Goal: Book appointment/travel/reservation

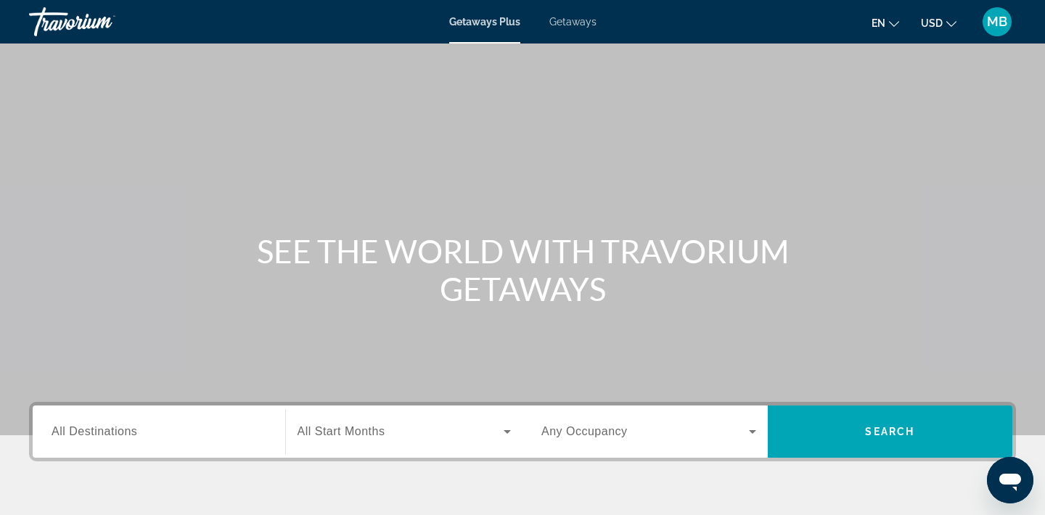
click at [578, 20] on span "Getaways" at bounding box center [572, 22] width 47 height 12
click at [497, 20] on span "Getaways Plus" at bounding box center [484, 22] width 70 height 12
click at [565, 22] on span "Getaways" at bounding box center [572, 22] width 47 height 12
click at [506, 22] on span "Getaways Plus" at bounding box center [484, 22] width 70 height 12
click at [583, 24] on span "Getaways" at bounding box center [572, 22] width 47 height 12
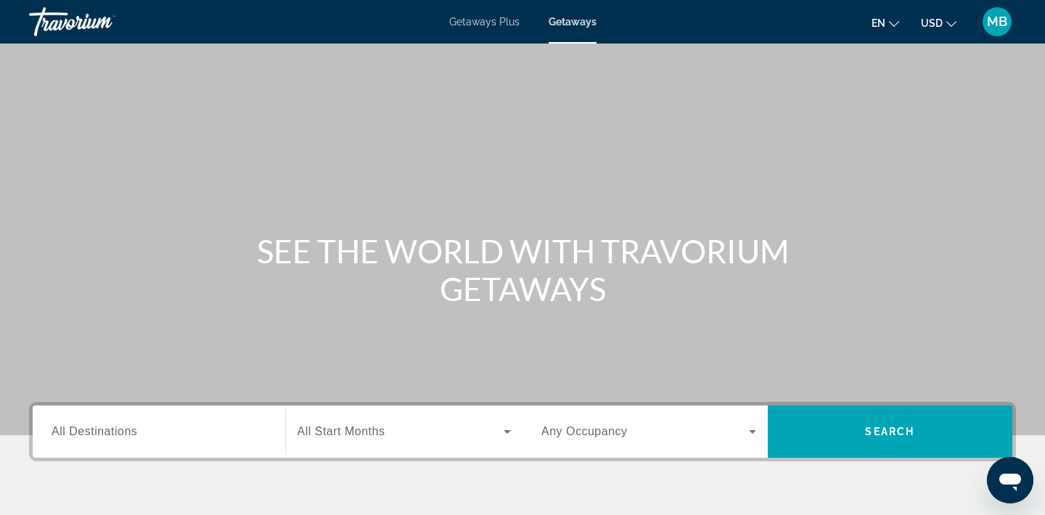
click at [179, 434] on input "Destination All Destinations" at bounding box center [159, 432] width 215 height 17
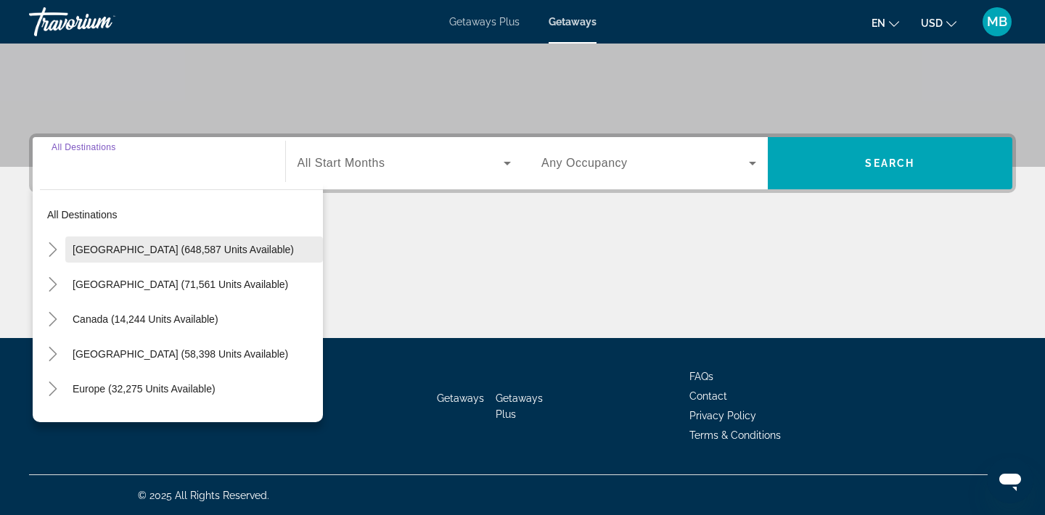
scroll to position [269, 0]
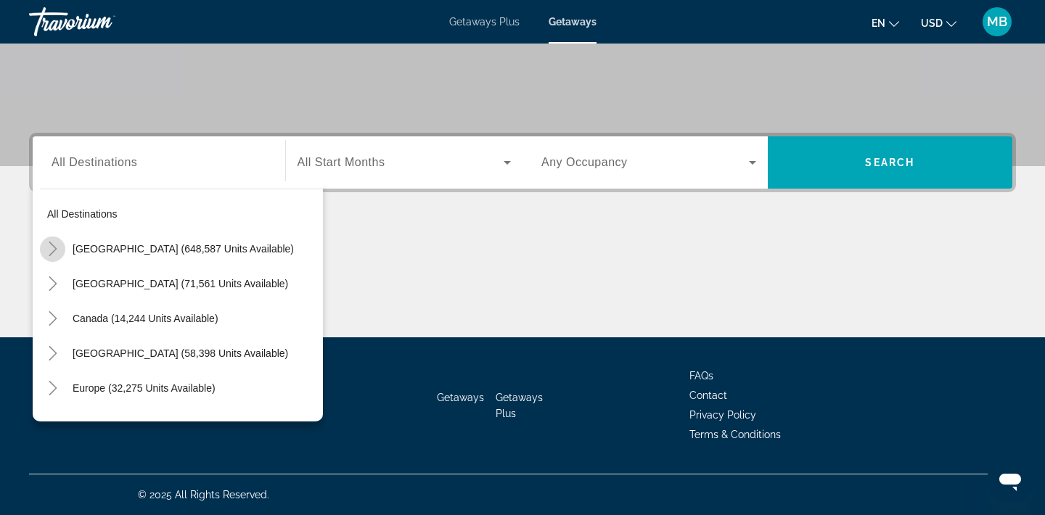
click at [56, 248] on icon "Toggle United States (648,587 units available)" at bounding box center [53, 249] width 8 height 15
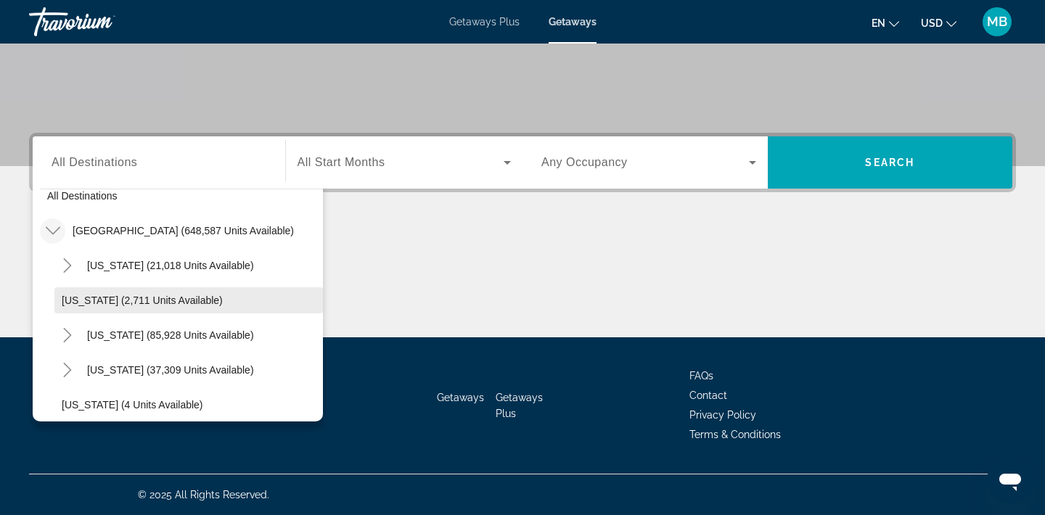
scroll to position [0, 0]
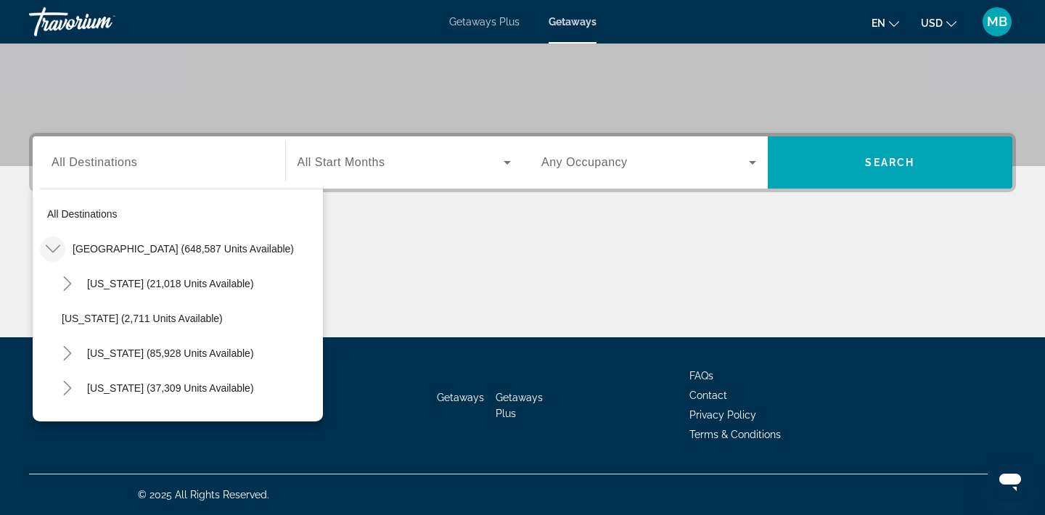
click at [54, 246] on icon "Toggle United States (648,587 units available)" at bounding box center [53, 249] width 15 height 15
click at [54, 283] on icon "Toggle Mexico (71,561 units available)" at bounding box center [53, 284] width 15 height 15
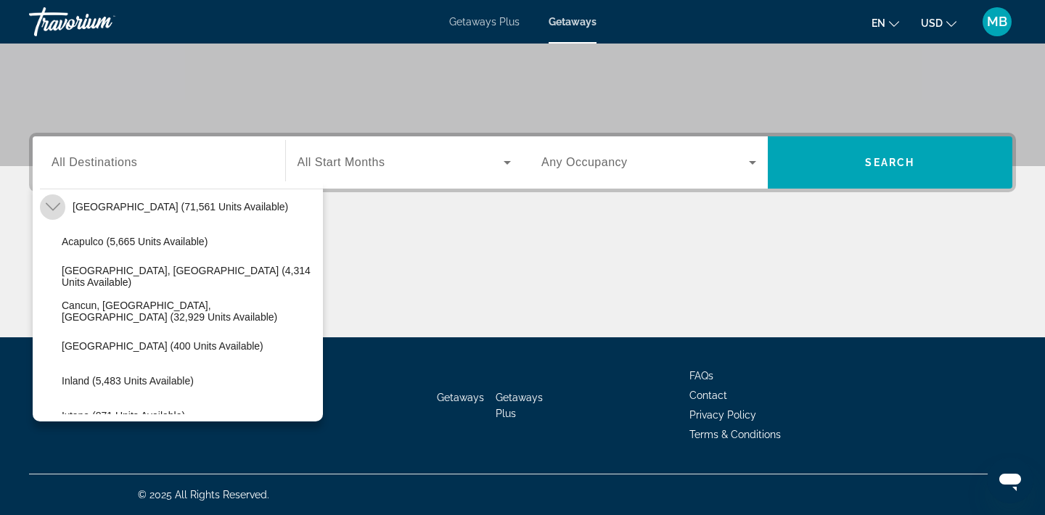
click at [50, 210] on icon "Toggle Mexico (71,561 units available)" at bounding box center [53, 207] width 15 height 15
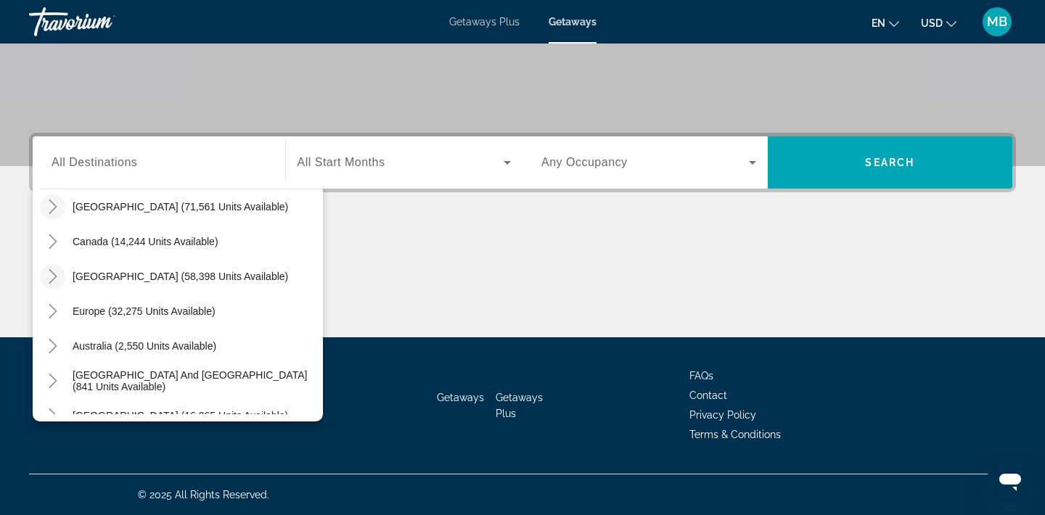
click at [54, 277] on icon "Toggle Caribbean & Atlantic Islands (58,398 units available)" at bounding box center [53, 276] width 8 height 15
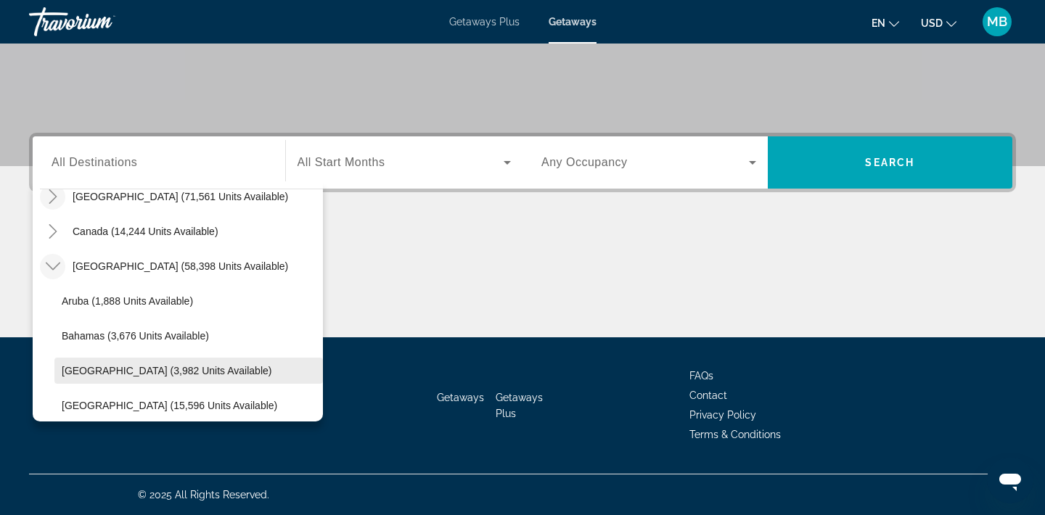
scroll to position [115, 0]
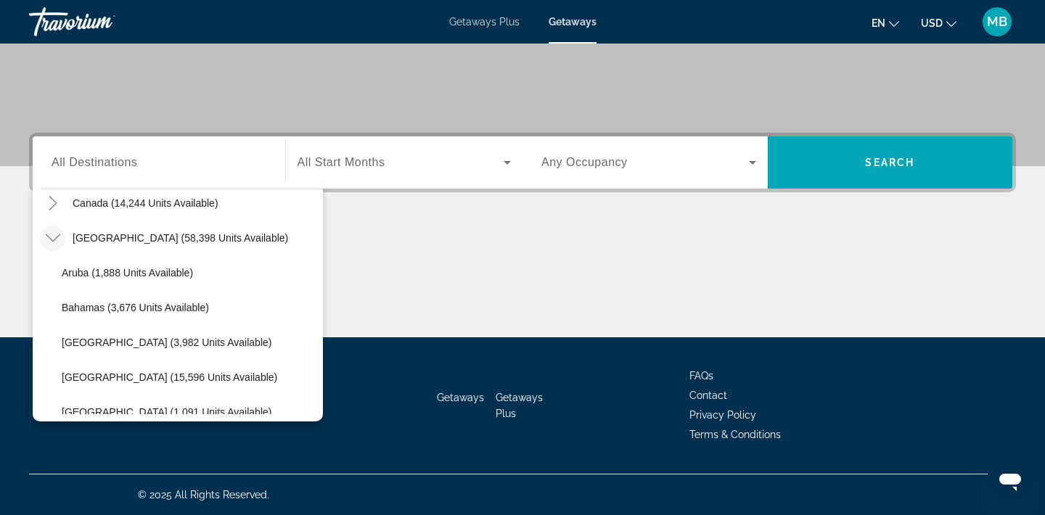
click at [62, 241] on mat-icon "Toggle Caribbean & Atlantic Islands (58,398 units available)" at bounding box center [52, 238] width 25 height 25
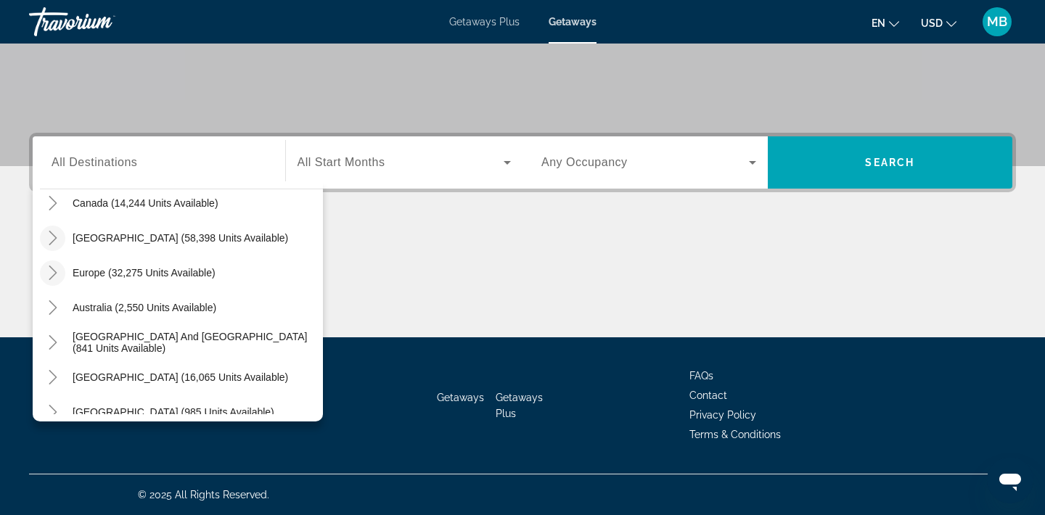
click at [49, 271] on icon "Toggle Europe (32,275 units available)" at bounding box center [53, 273] width 15 height 15
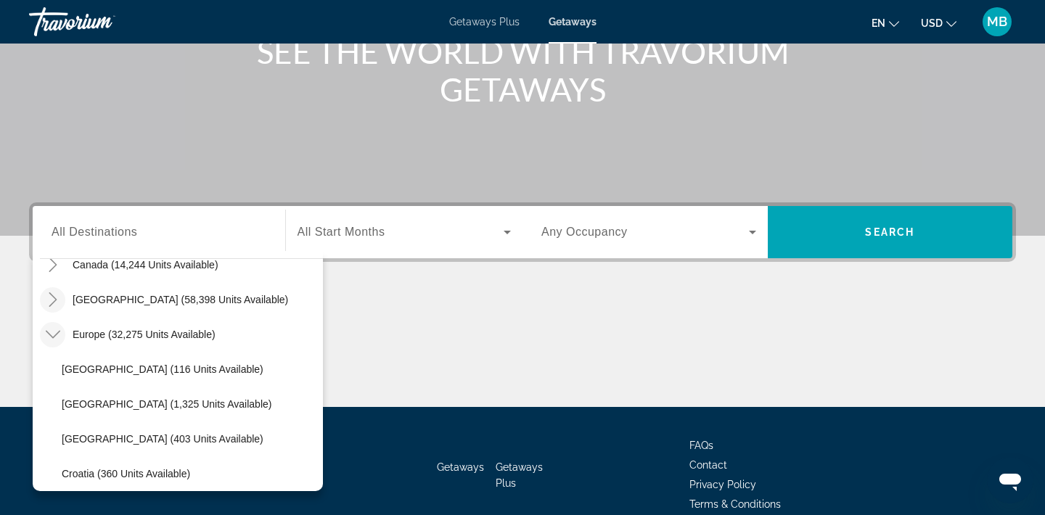
scroll to position [134, 0]
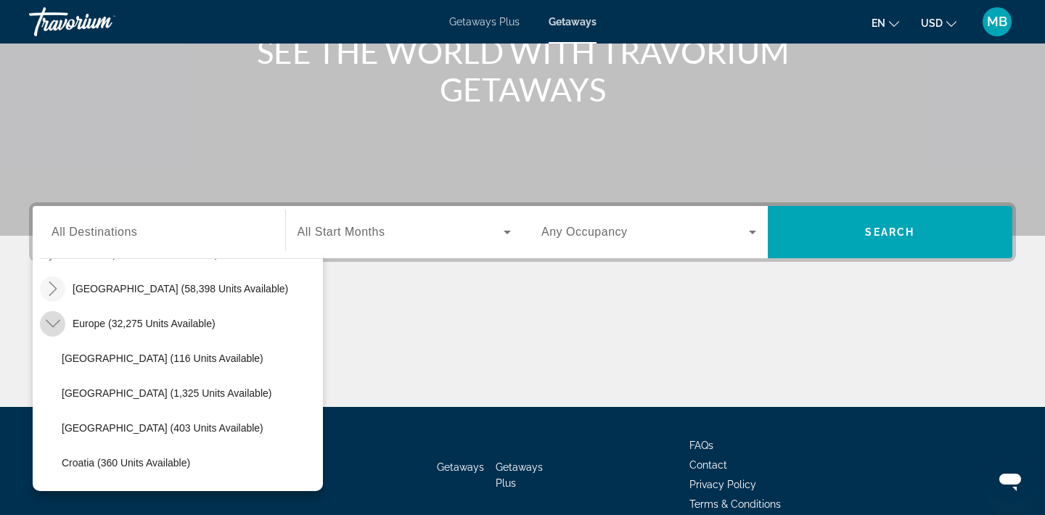
click at [54, 324] on icon "Toggle Europe (32,275 units available)" at bounding box center [53, 323] width 15 height 15
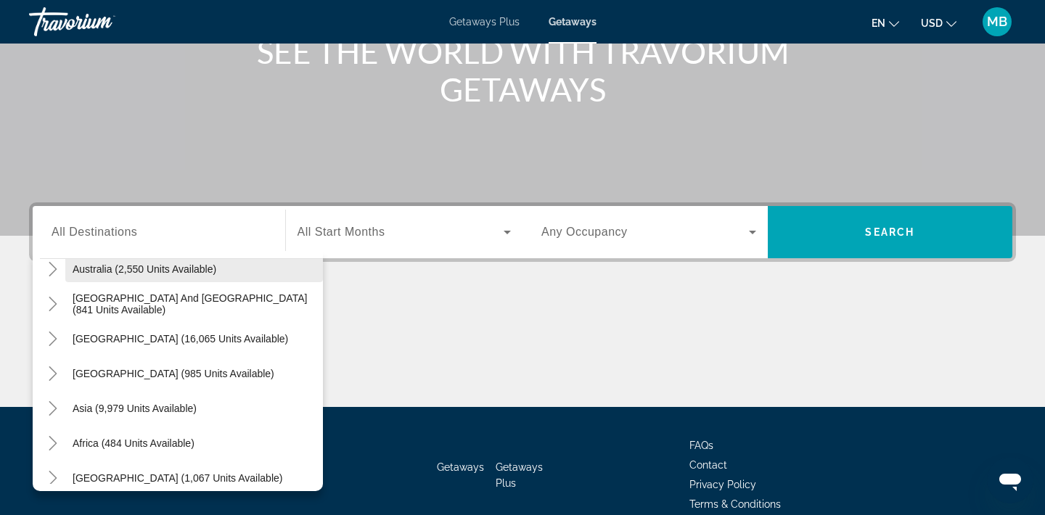
scroll to position [235, 0]
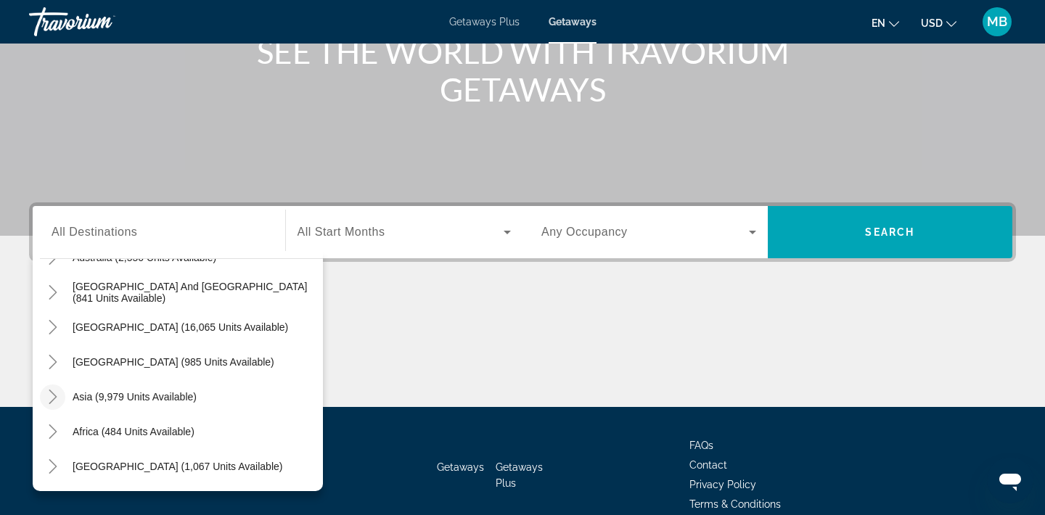
click at [53, 398] on icon "Toggle Asia (9,979 units available)" at bounding box center [53, 397] width 15 height 15
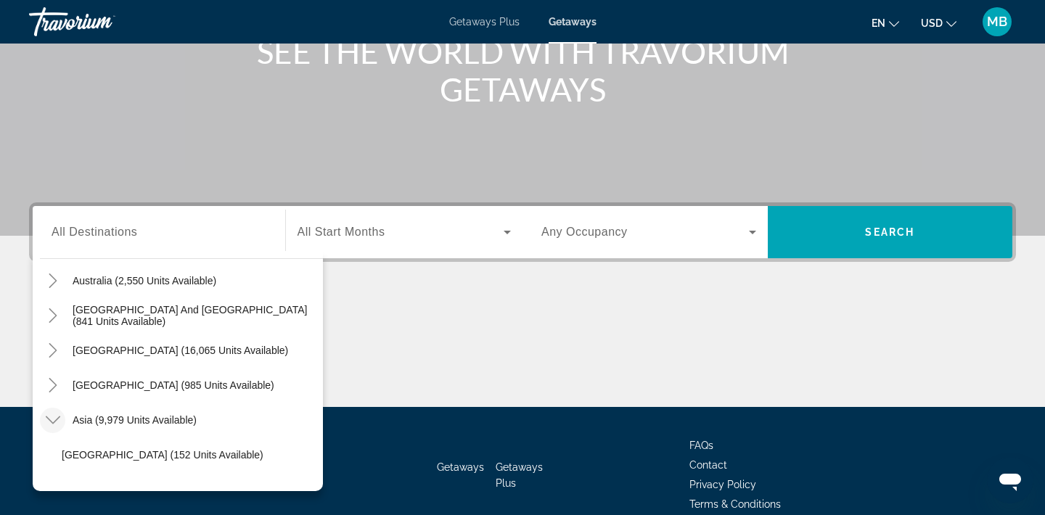
scroll to position [221, 0]
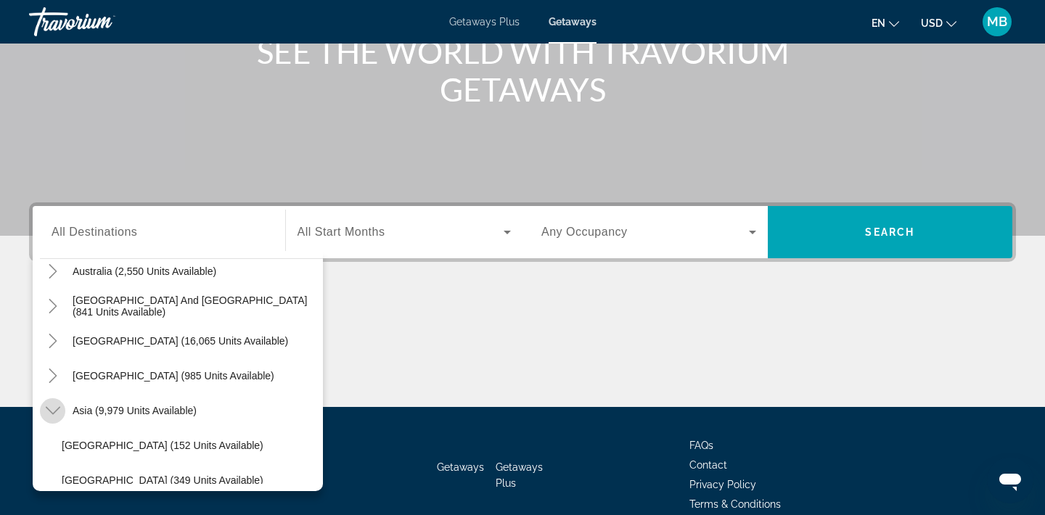
click at [49, 411] on icon "Toggle Asia (9,979 units available)" at bounding box center [52, 411] width 15 height 8
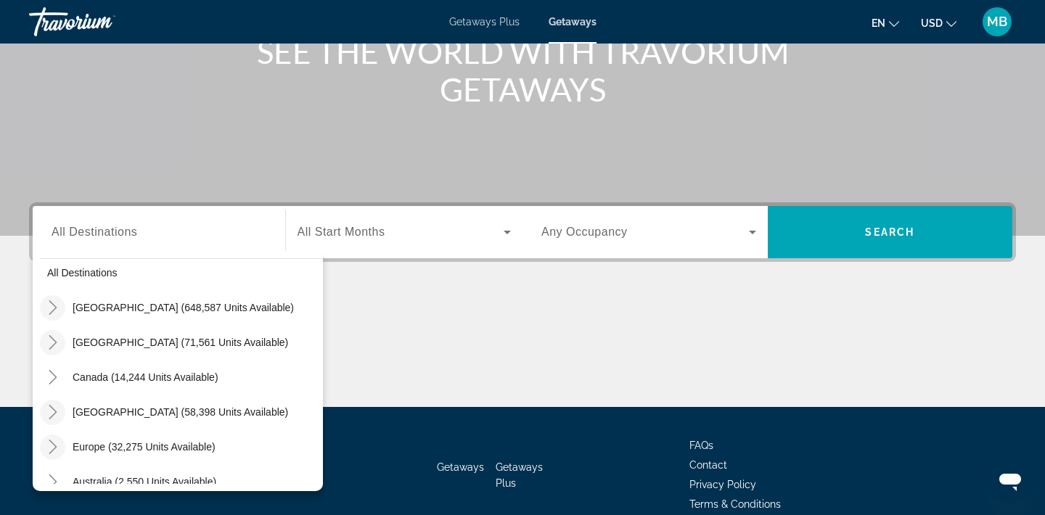
scroll to position [0, 0]
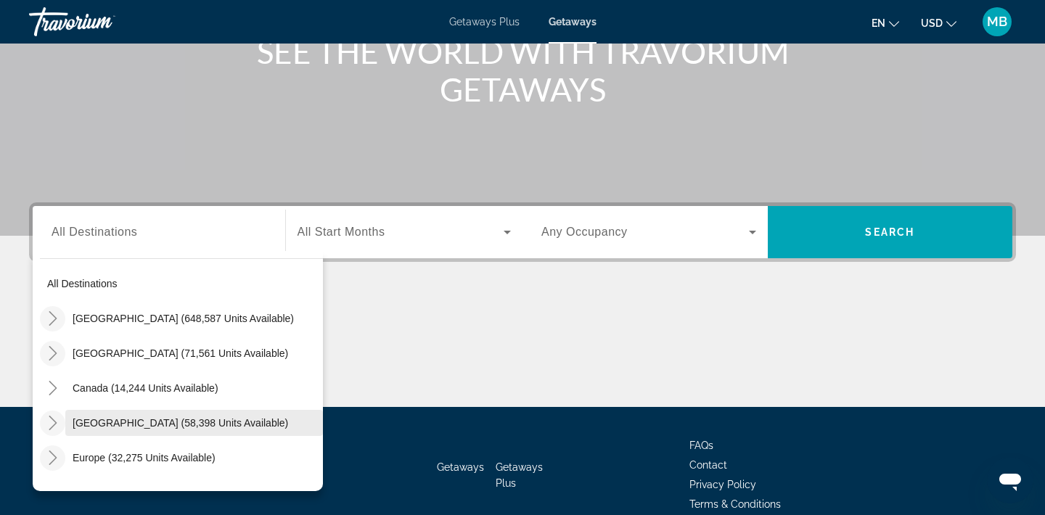
click at [163, 422] on span "[GEOGRAPHIC_DATA] (58,398 units available)" at bounding box center [181, 423] width 216 height 12
type input "**********"
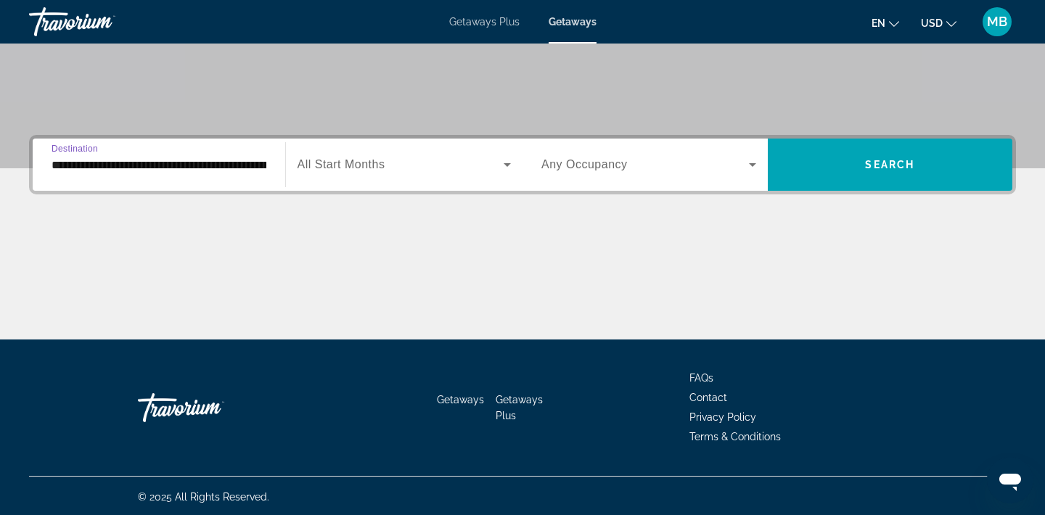
scroll to position [269, 0]
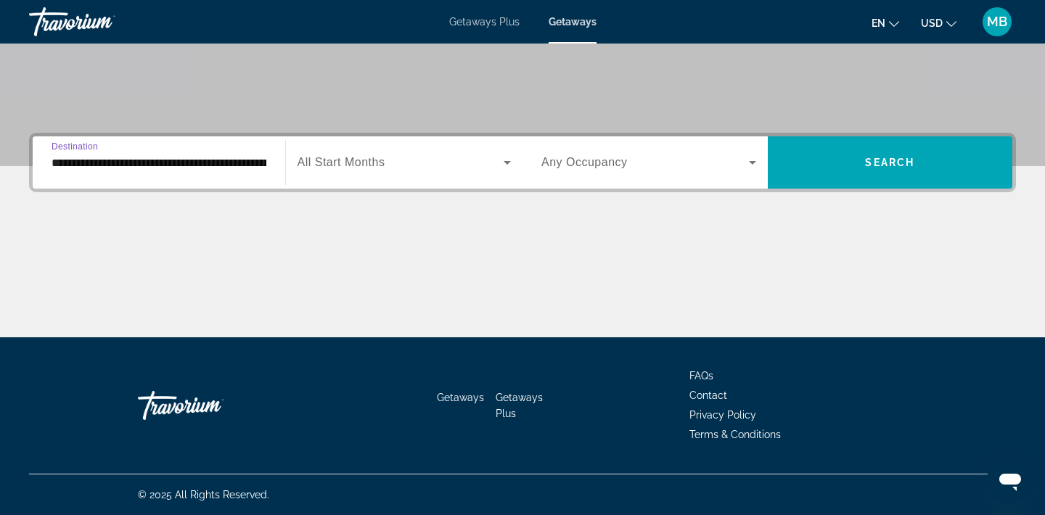
click at [417, 166] on span "Search widget" at bounding box center [401, 162] width 207 height 17
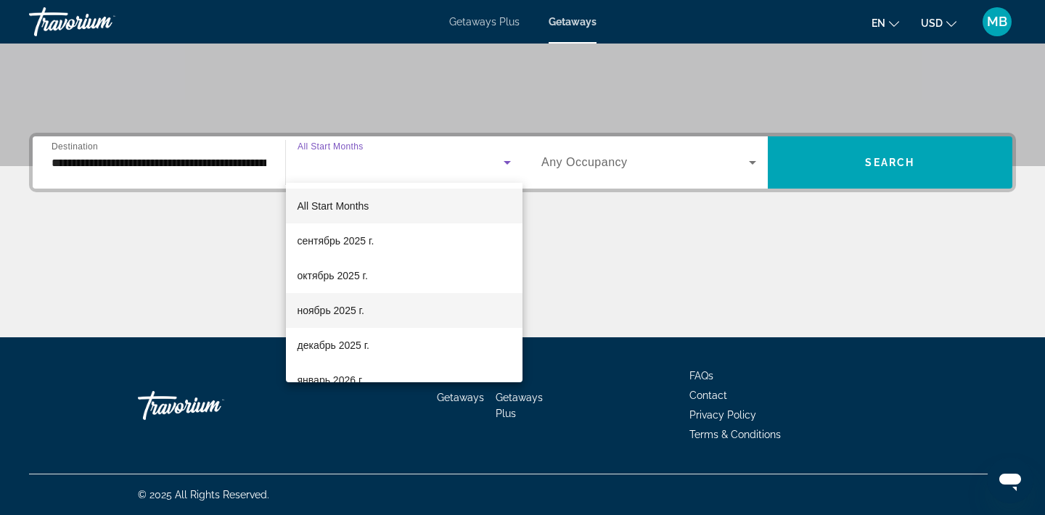
click at [356, 312] on span "ноябрь 2025 г." at bounding box center [331, 310] width 67 height 17
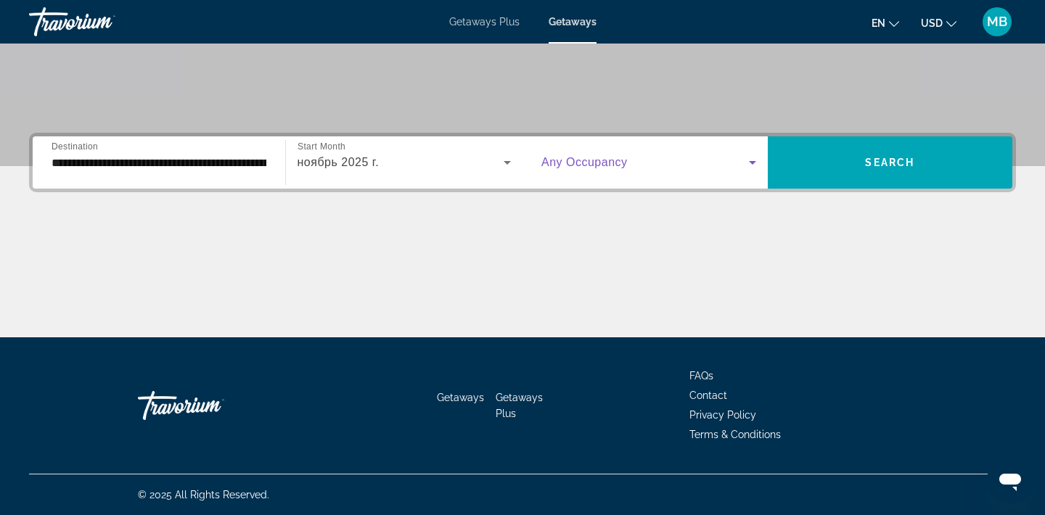
click at [703, 163] on span "Search widget" at bounding box center [645, 162] width 208 height 17
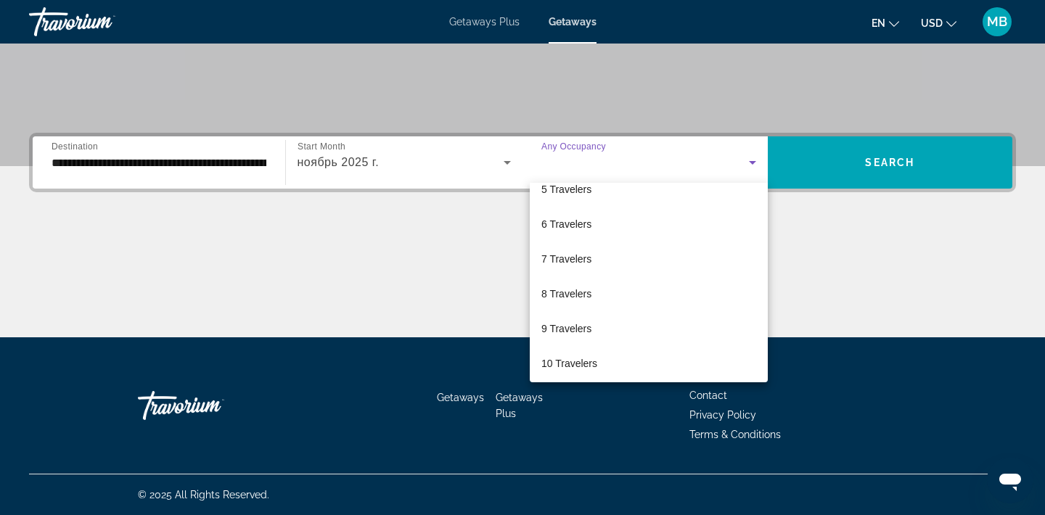
scroll to position [160, 0]
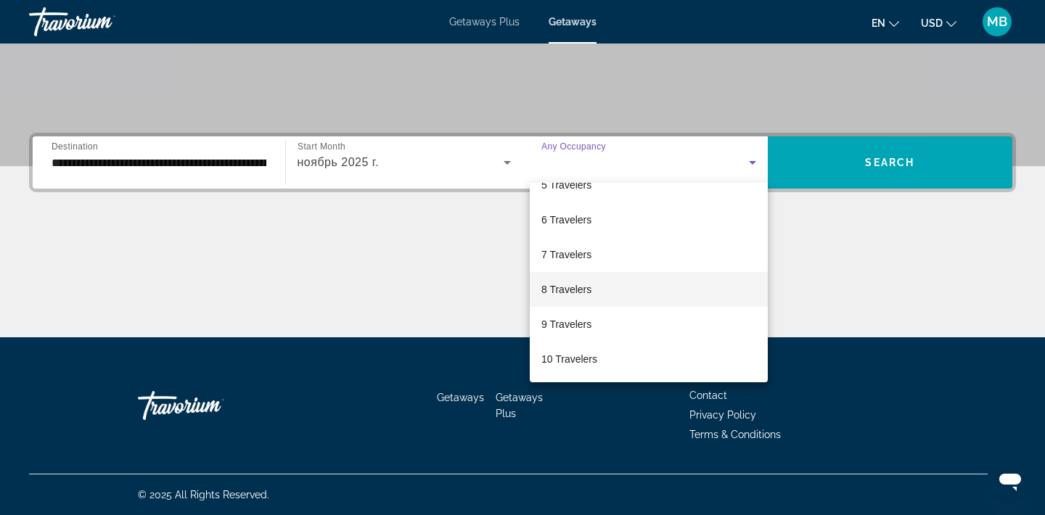
click at [616, 295] on mat-option "8 Travelers" at bounding box center [649, 289] width 238 height 35
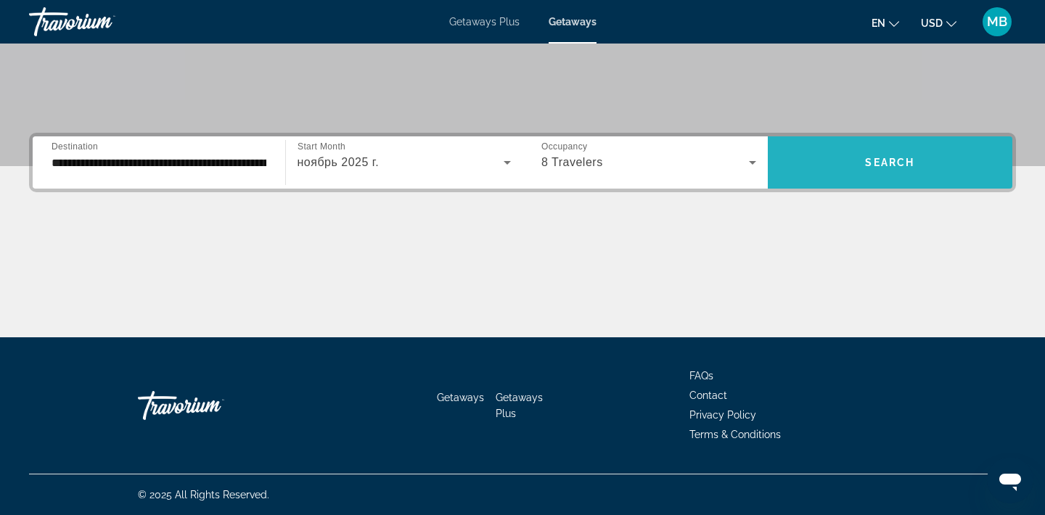
click at [882, 162] on span "Search" at bounding box center [889, 163] width 49 height 12
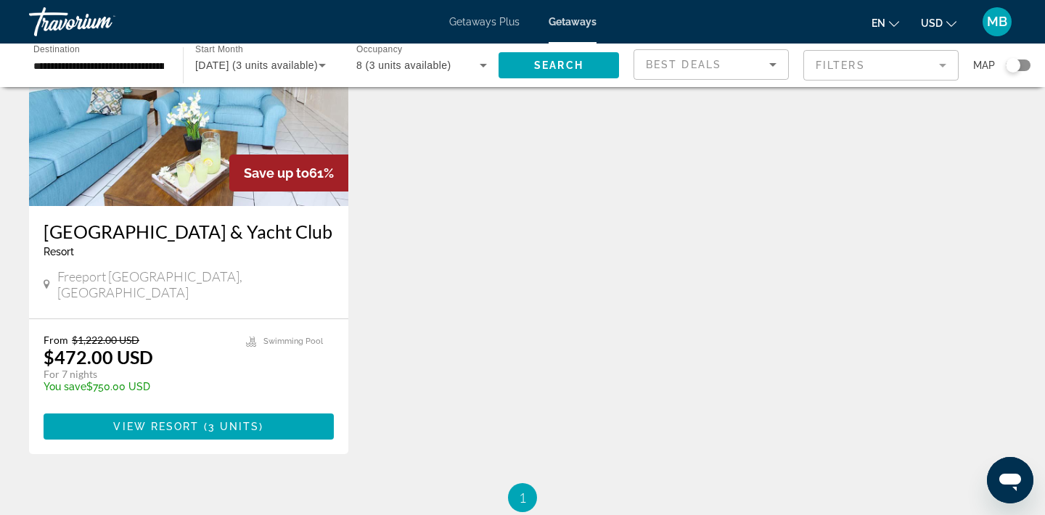
scroll to position [182, 0]
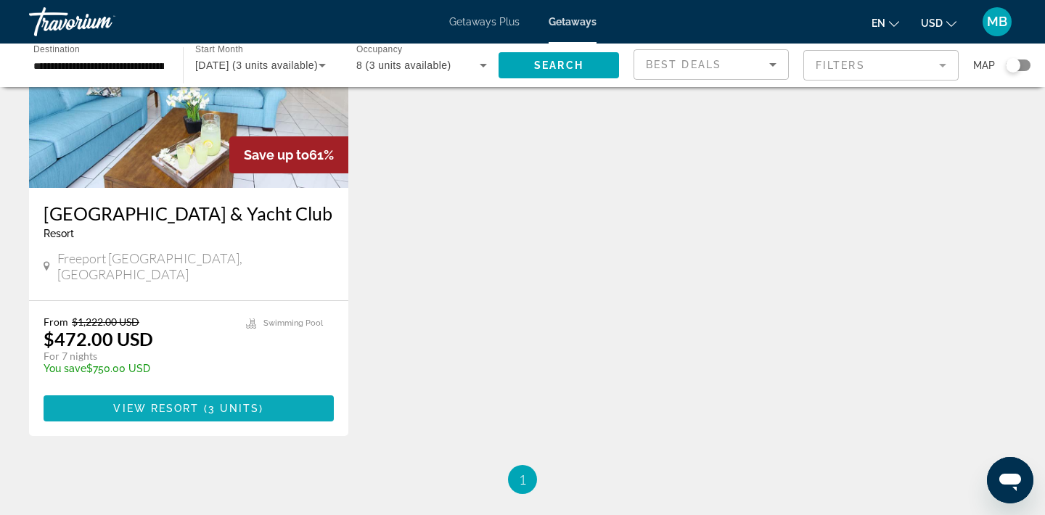
click at [256, 403] on span "3 units" at bounding box center [234, 409] width 52 height 12
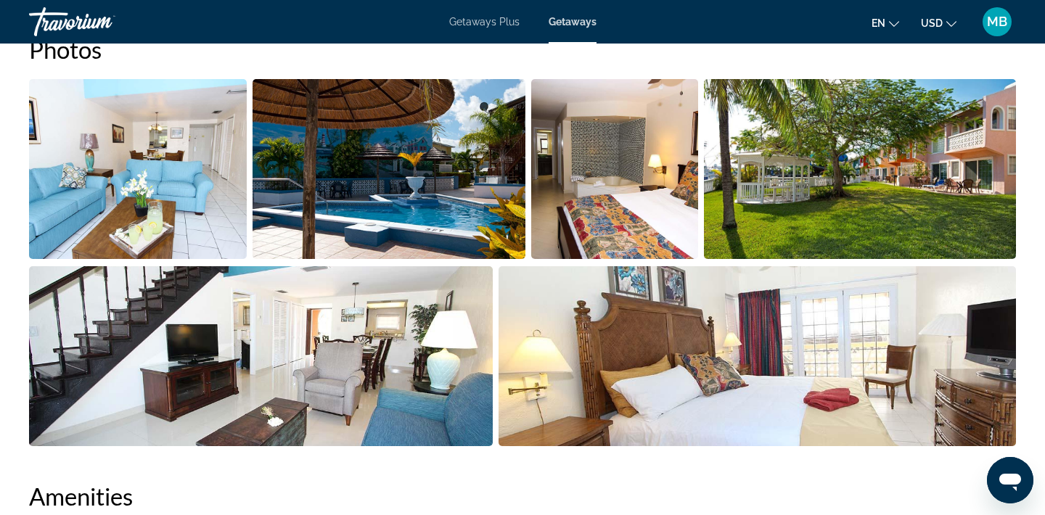
scroll to position [703, 0]
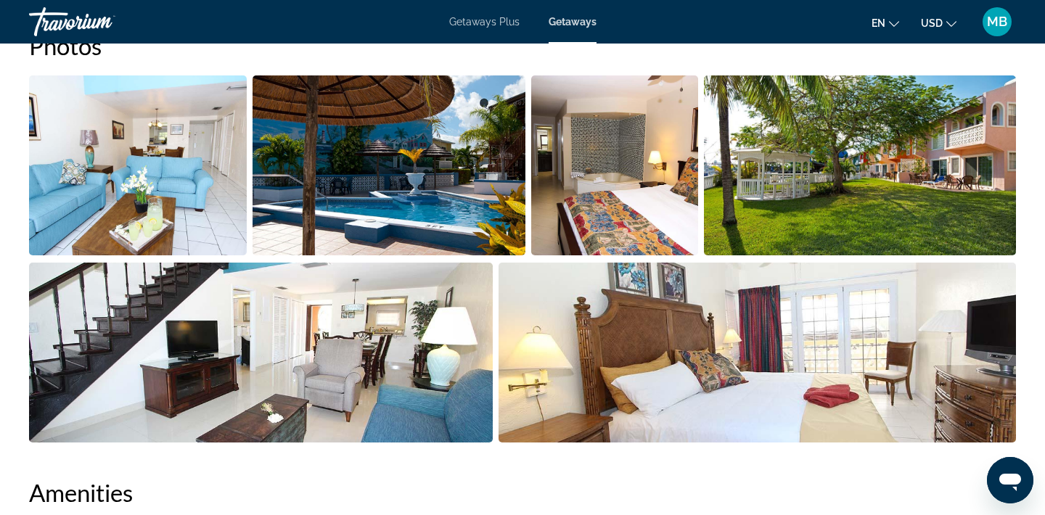
click at [449, 218] on img "Open full-screen image slider" at bounding box center [389, 165] width 272 height 180
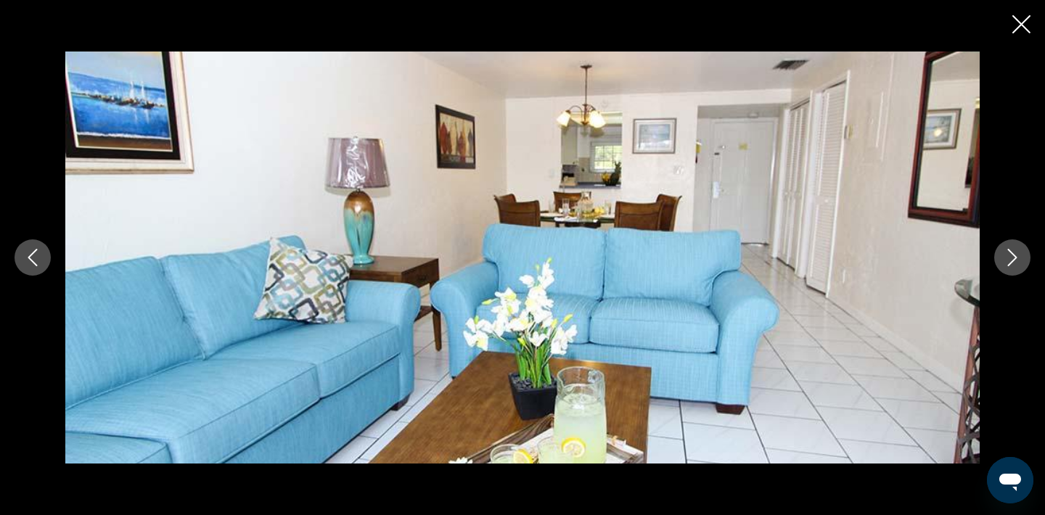
click at [1007, 258] on icon "Next image" at bounding box center [1012, 257] width 17 height 17
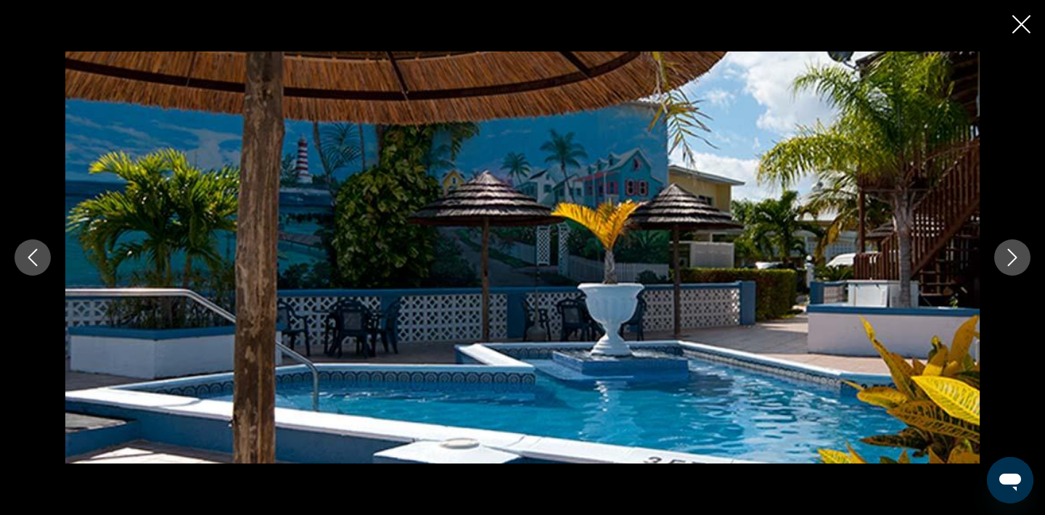
click at [1007, 258] on icon "Next image" at bounding box center [1012, 257] width 17 height 17
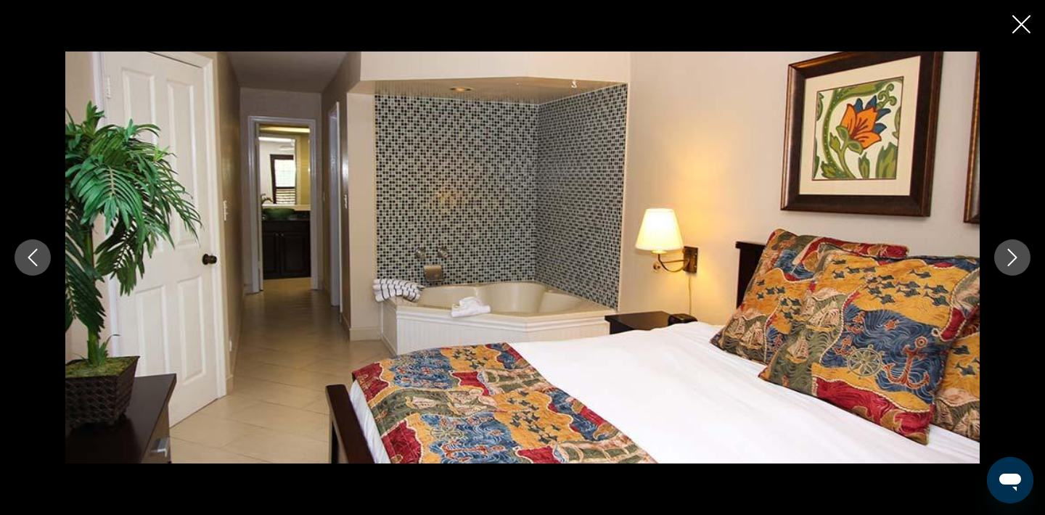
click at [1007, 258] on icon "Next image" at bounding box center [1012, 257] width 17 height 17
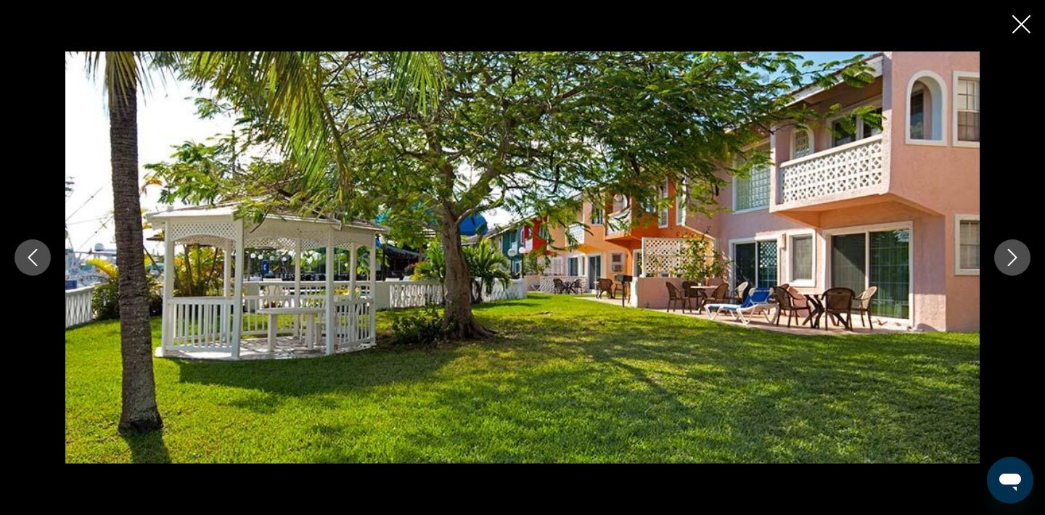
click at [1007, 258] on icon "Next image" at bounding box center [1012, 257] width 17 height 17
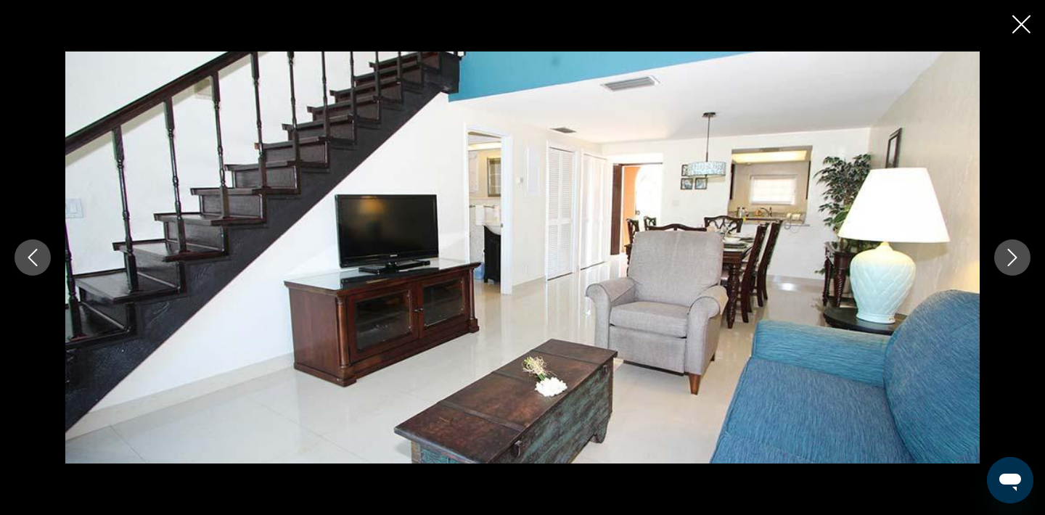
click at [1007, 258] on icon "Next image" at bounding box center [1012, 257] width 17 height 17
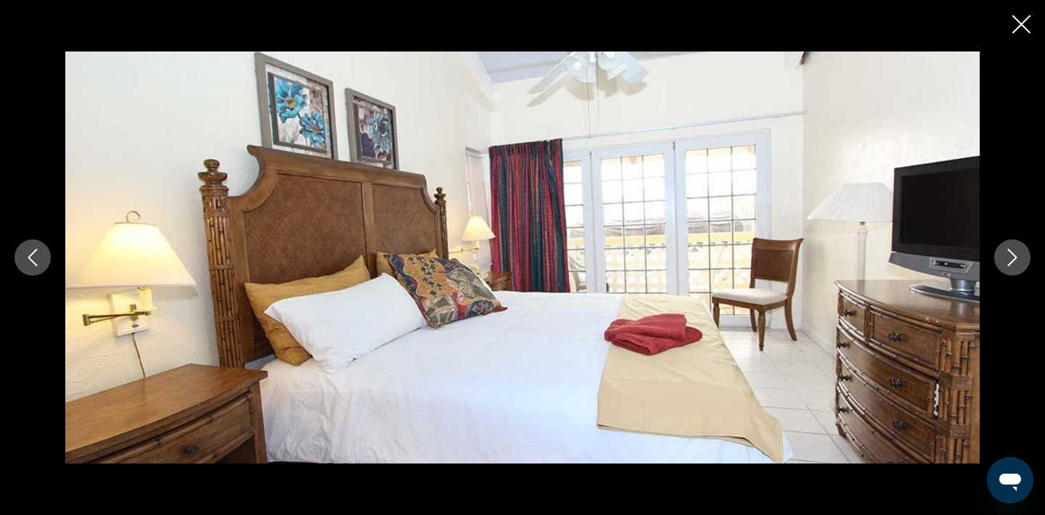
click at [1023, 28] on icon "Close slideshow" at bounding box center [1022, 24] width 18 height 18
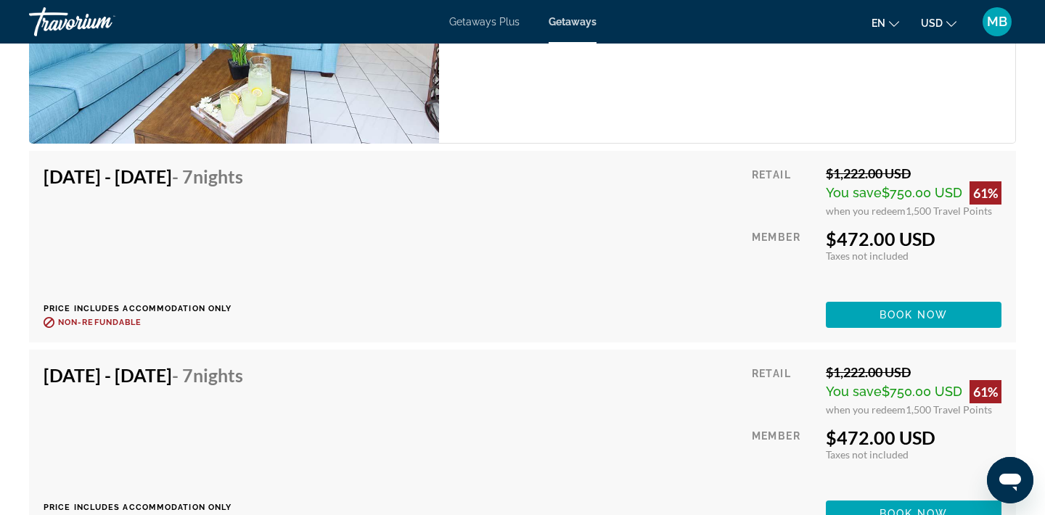
scroll to position [2519, 0]
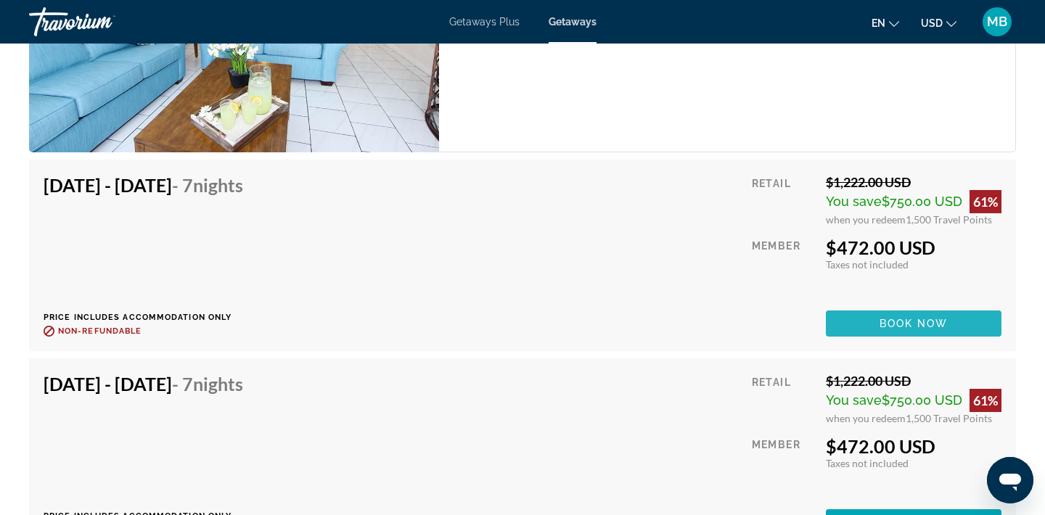
click at [923, 316] on span "Main content" at bounding box center [914, 323] width 176 height 35
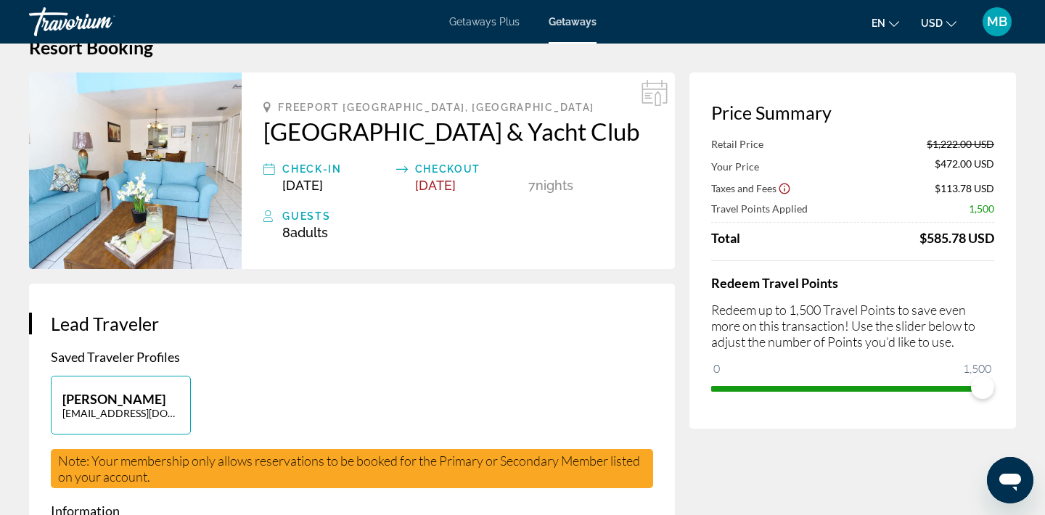
scroll to position [39, 0]
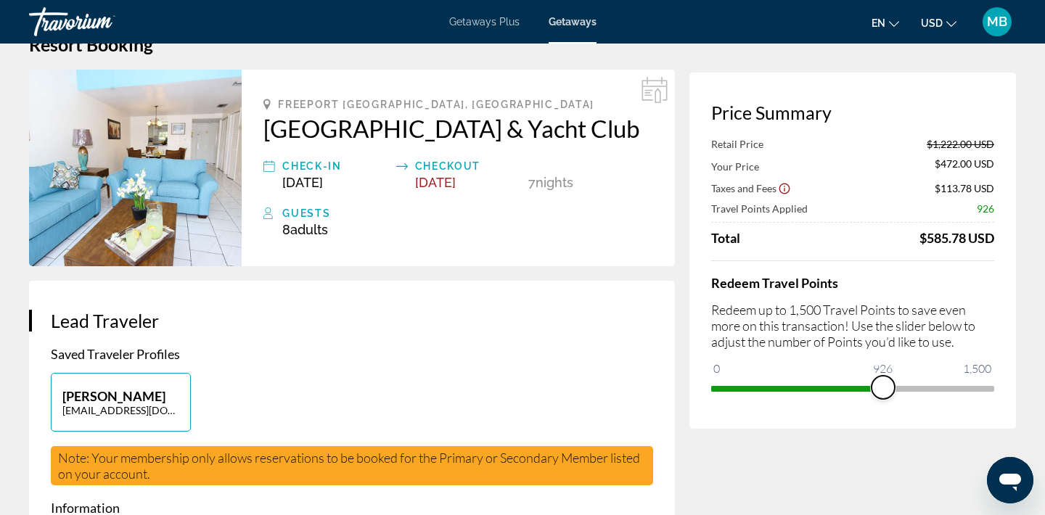
drag, startPoint x: 984, startPoint y: 388, endPoint x: 884, endPoint y: 393, distance: 100.3
click at [884, 393] on span "ngx-slider" at bounding box center [883, 387] width 23 height 23
drag, startPoint x: 886, startPoint y: 389, endPoint x: 1008, endPoint y: 376, distance: 123.4
click at [1008, 377] on div "Price Summary Retail Price $1,222.00 USD Your Price $757.00 USD Taxes and Fees …" at bounding box center [853, 251] width 327 height 356
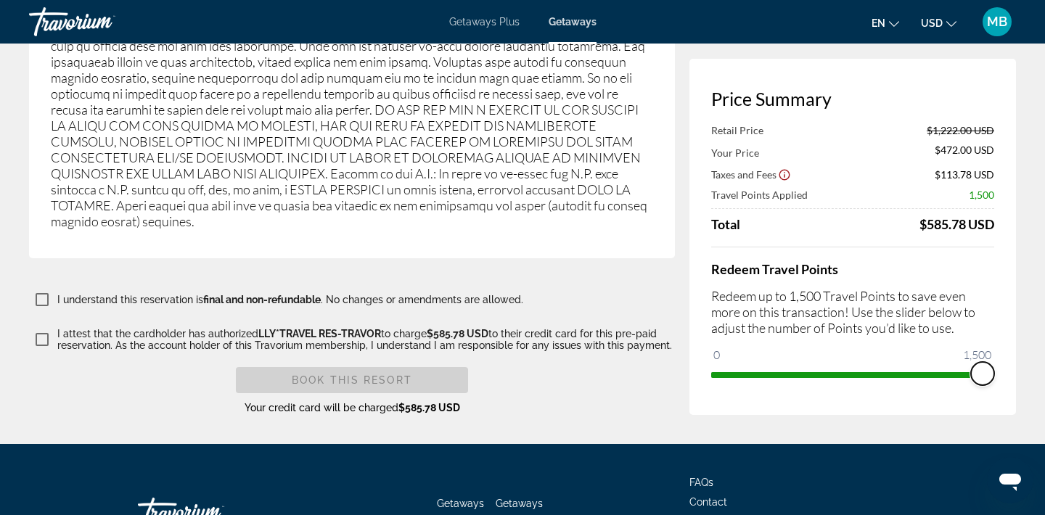
scroll to position [2626, 0]
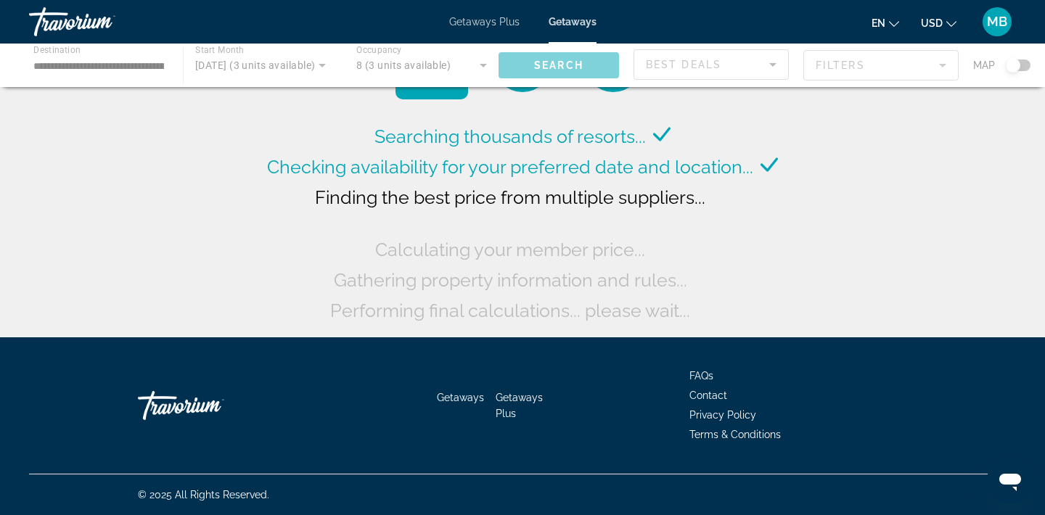
click at [480, 66] on div "Main content" at bounding box center [522, 66] width 1045 height 44
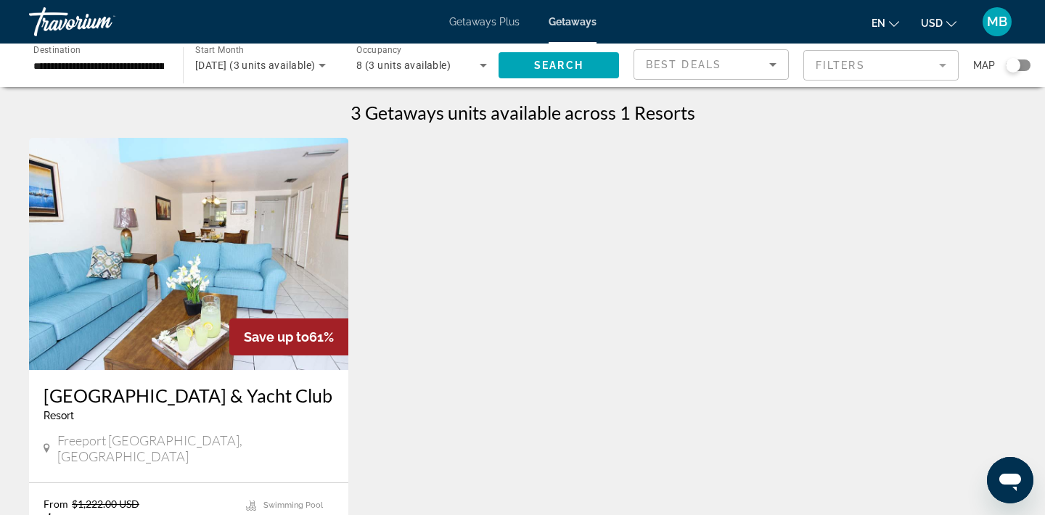
click at [473, 71] on div "8 (3 units available)" at bounding box center [417, 65] width 123 height 17
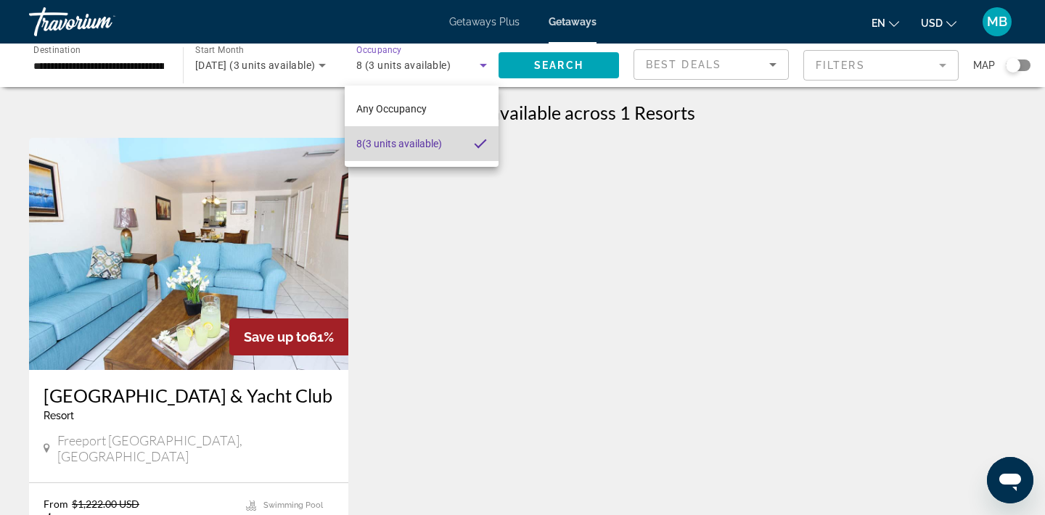
click at [427, 137] on span "8 (3 units available)" at bounding box center [399, 143] width 86 height 17
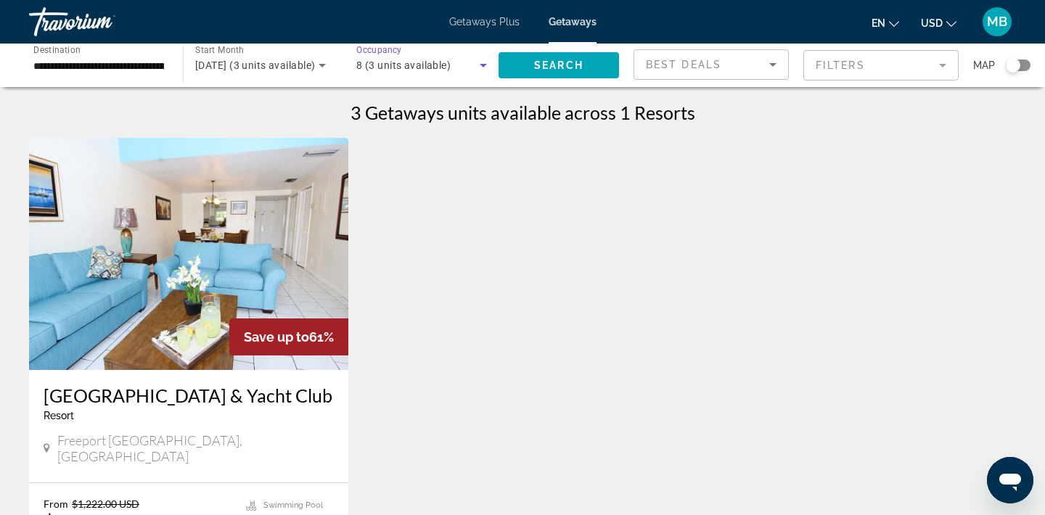
click at [428, 68] on span "8 (3 units available)" at bounding box center [403, 66] width 94 height 12
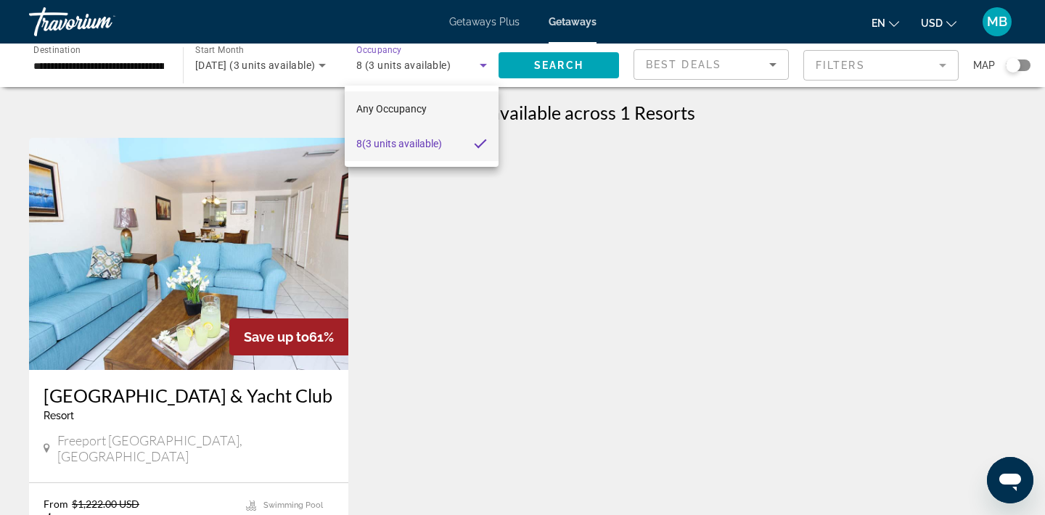
click at [414, 107] on span "Any Occupancy" at bounding box center [391, 109] width 70 height 12
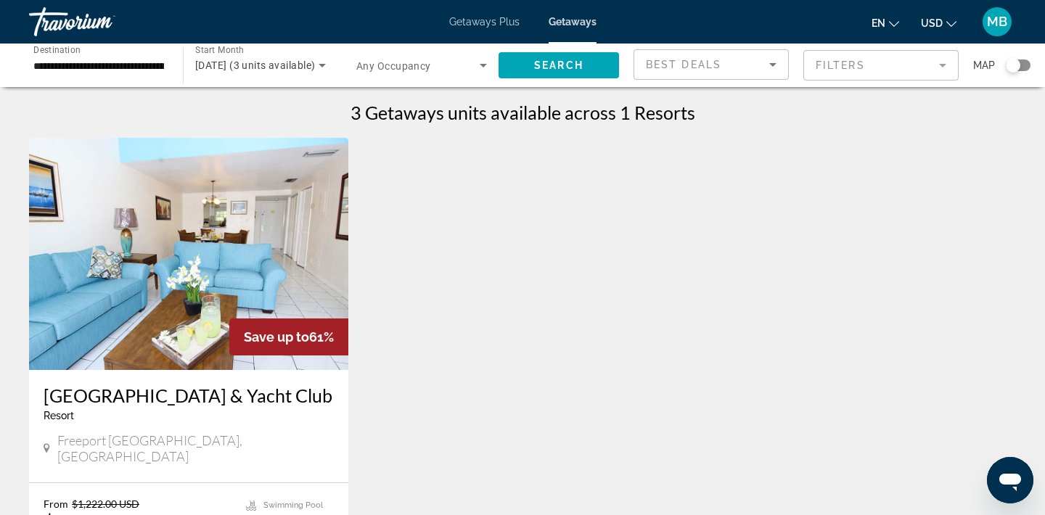
click at [582, 23] on span "Getaways" at bounding box center [573, 22] width 48 height 12
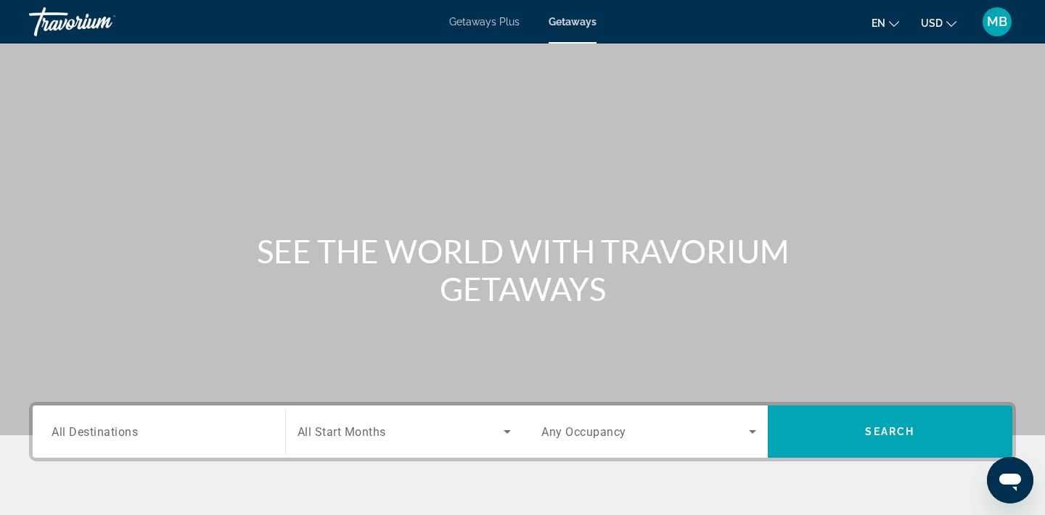
click at [200, 435] on input "Destination All Destinations" at bounding box center [159, 432] width 215 height 17
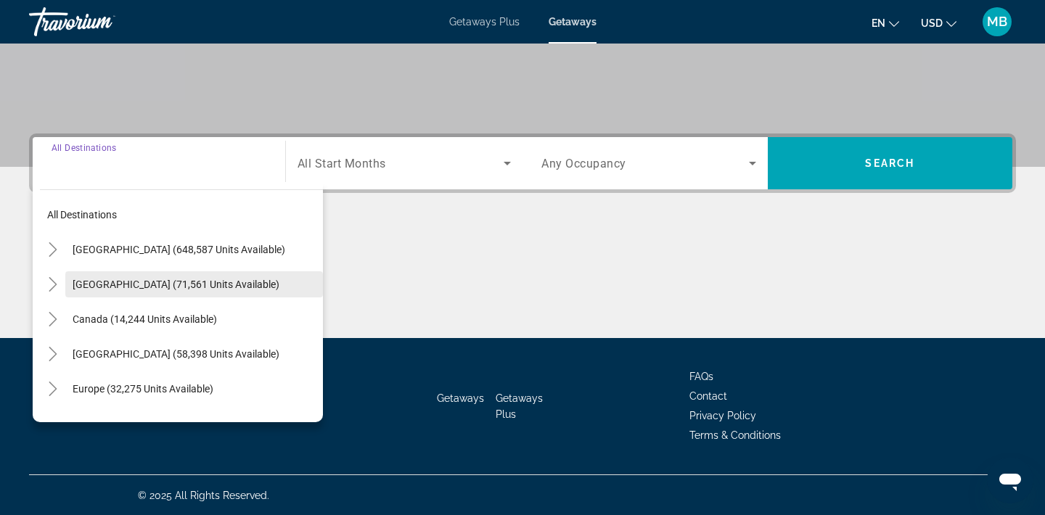
scroll to position [269, 0]
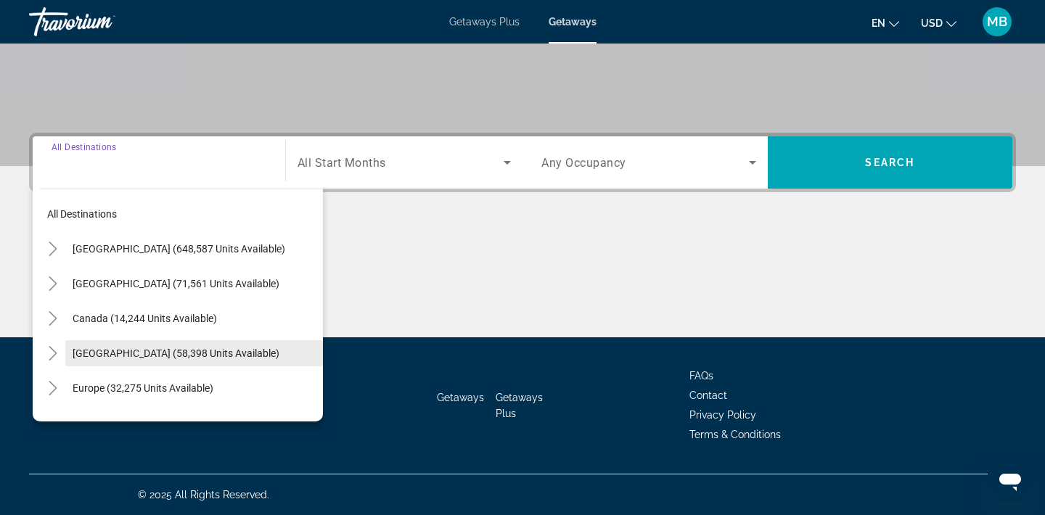
click at [152, 356] on span "[GEOGRAPHIC_DATA] (58,398 units available)" at bounding box center [176, 354] width 207 height 12
type input "**********"
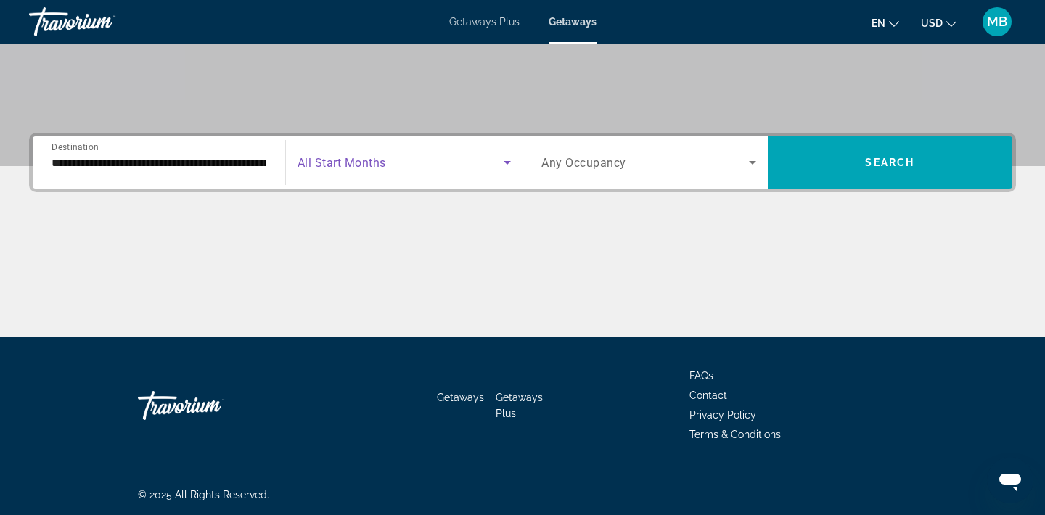
click at [420, 158] on span "Search widget" at bounding box center [401, 162] width 207 height 17
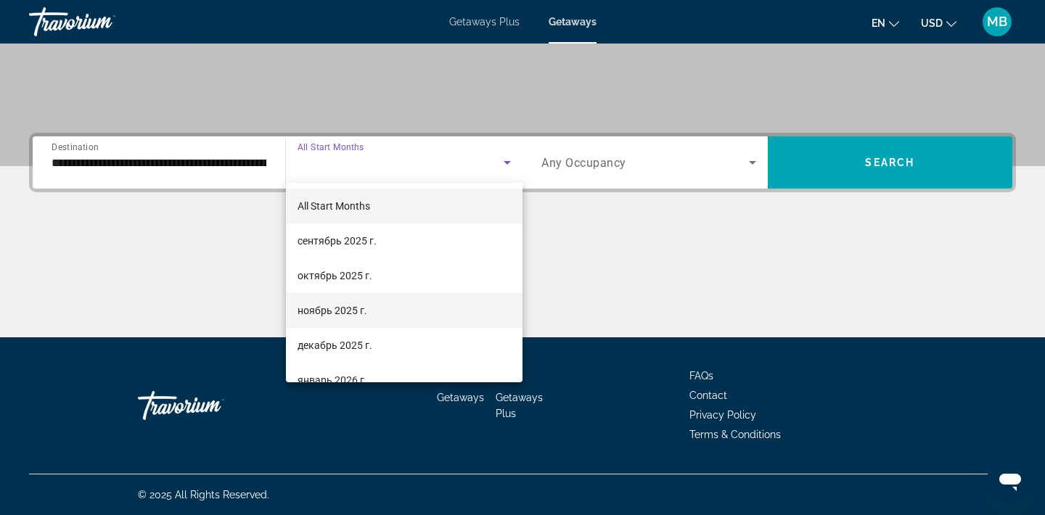
click at [369, 306] on mat-option "ноябрь 2025 г." at bounding box center [404, 310] width 237 height 35
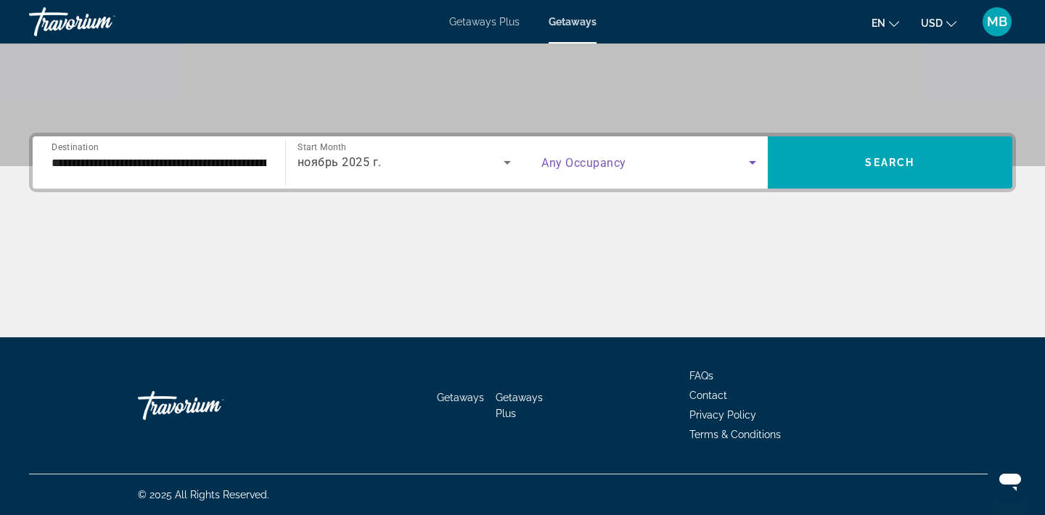
click at [629, 168] on span "Search widget" at bounding box center [645, 162] width 208 height 17
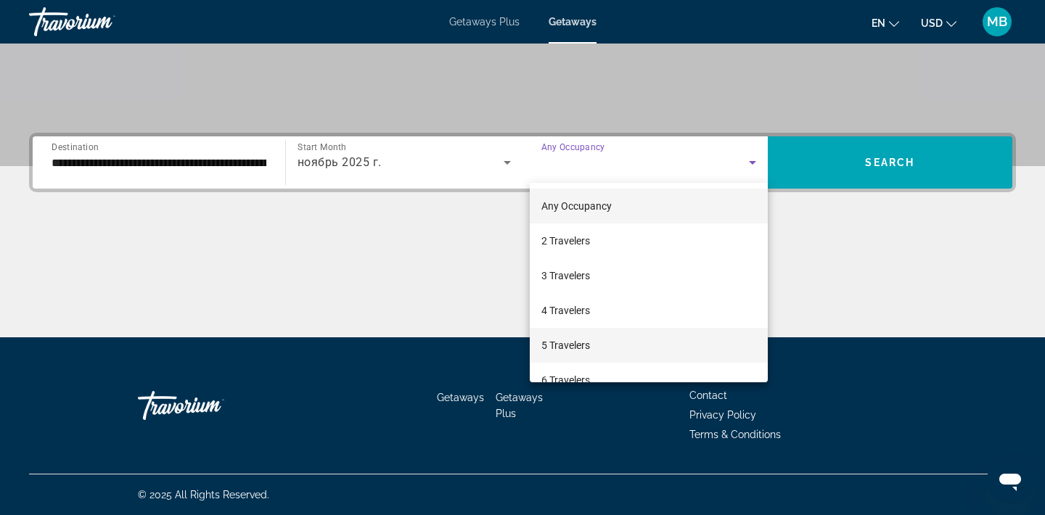
scroll to position [55, 0]
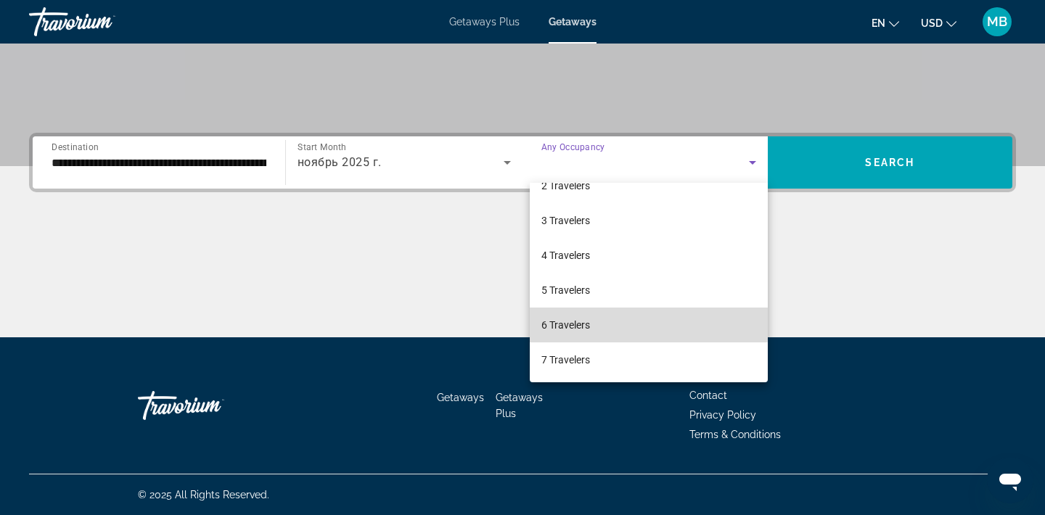
click at [605, 324] on mat-option "6 Travelers" at bounding box center [649, 325] width 238 height 35
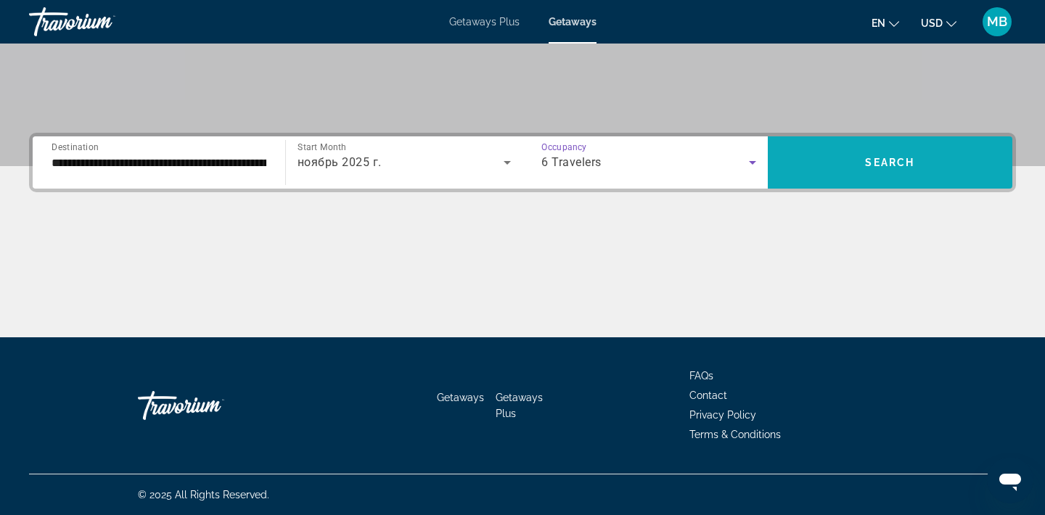
click at [891, 171] on span "Search widget" at bounding box center [890, 162] width 245 height 35
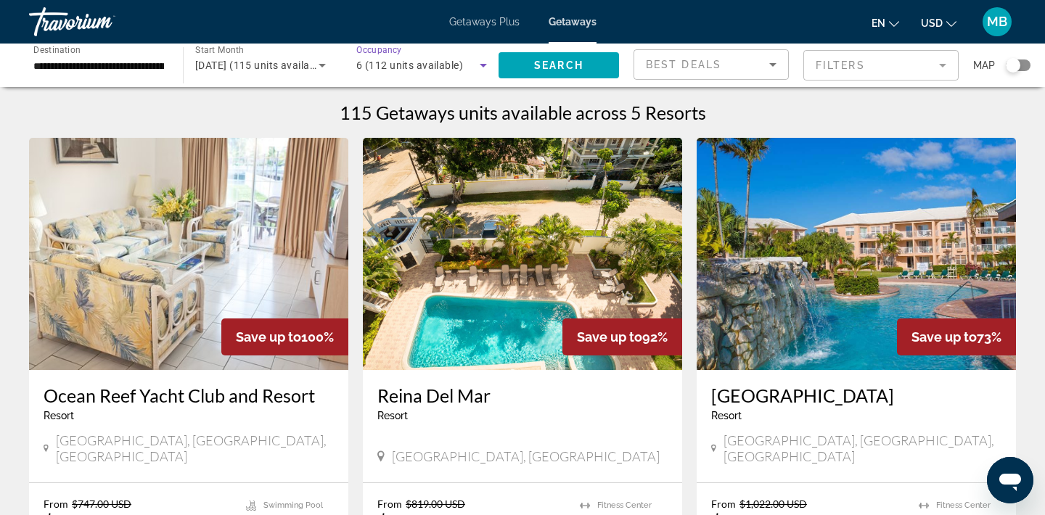
click at [481, 62] on icon "Search widget" at bounding box center [483, 65] width 17 height 17
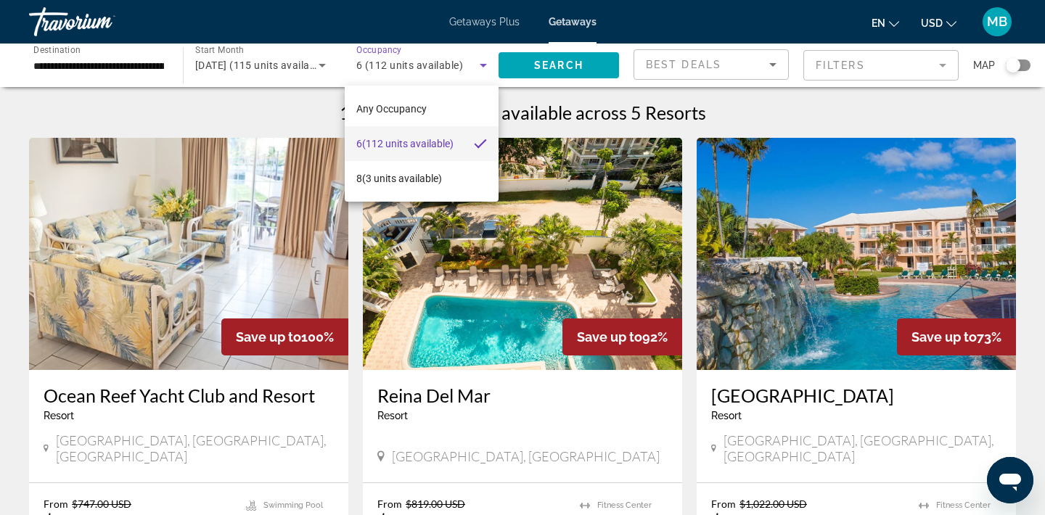
click at [578, 22] on div at bounding box center [522, 257] width 1045 height 515
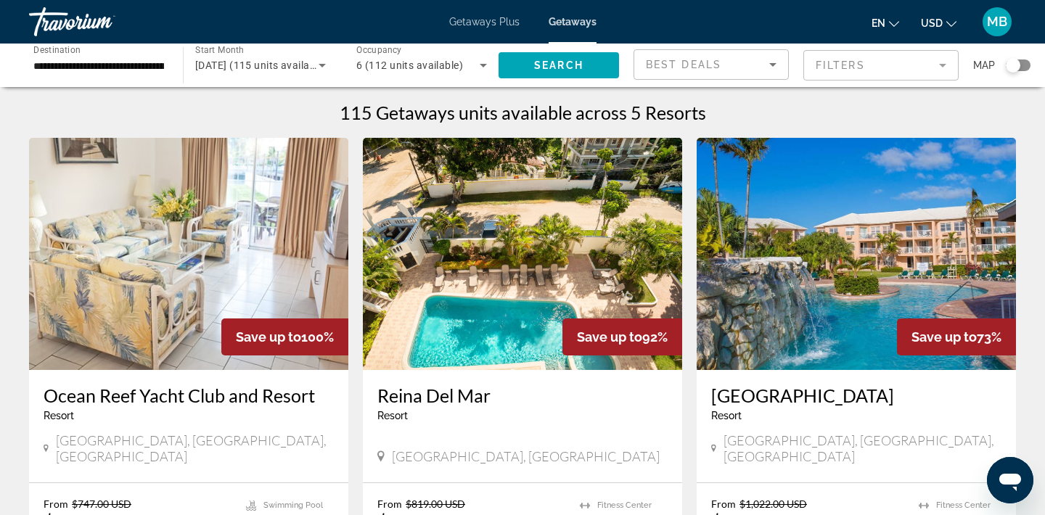
click at [578, 22] on span "Getaways" at bounding box center [573, 22] width 48 height 12
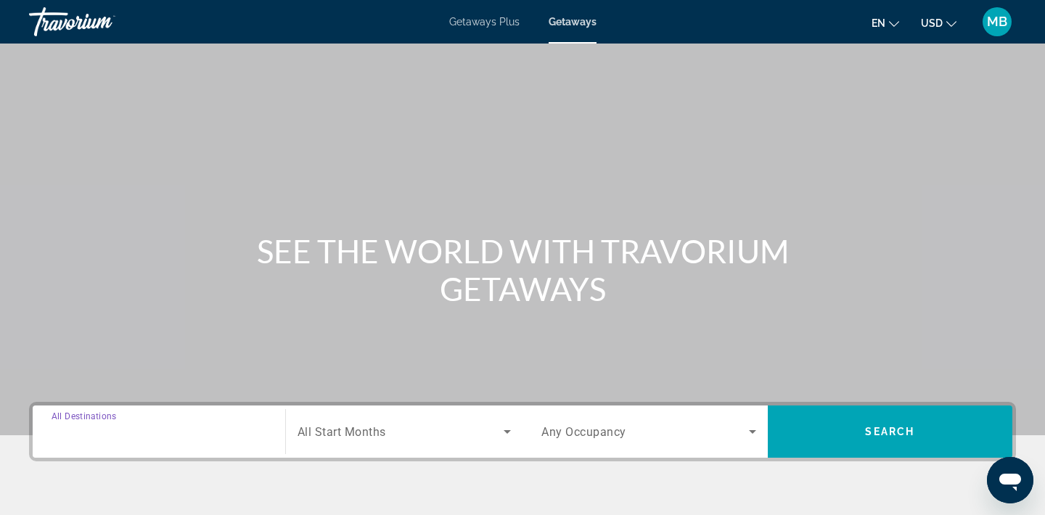
click at [119, 438] on input "Destination All Destinations" at bounding box center [159, 432] width 215 height 17
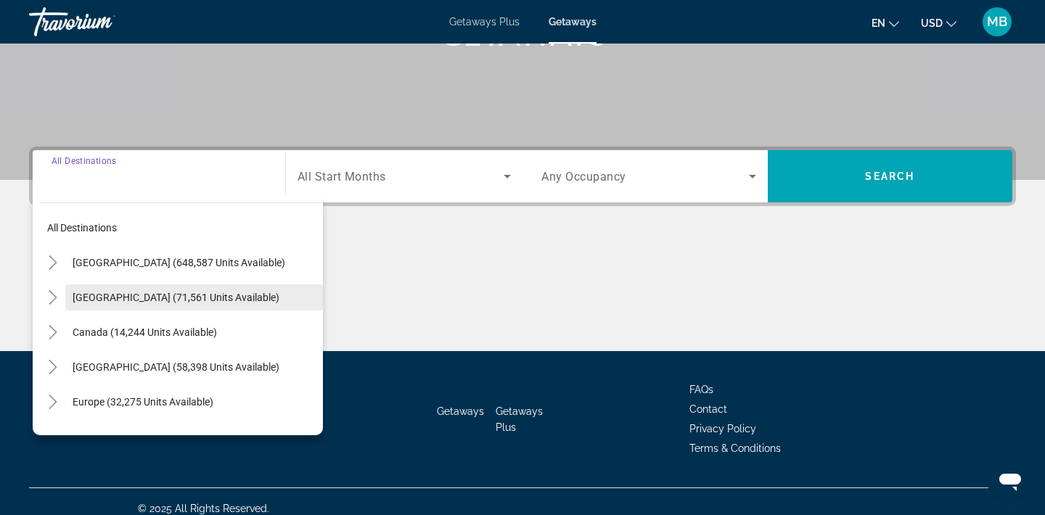
scroll to position [269, 0]
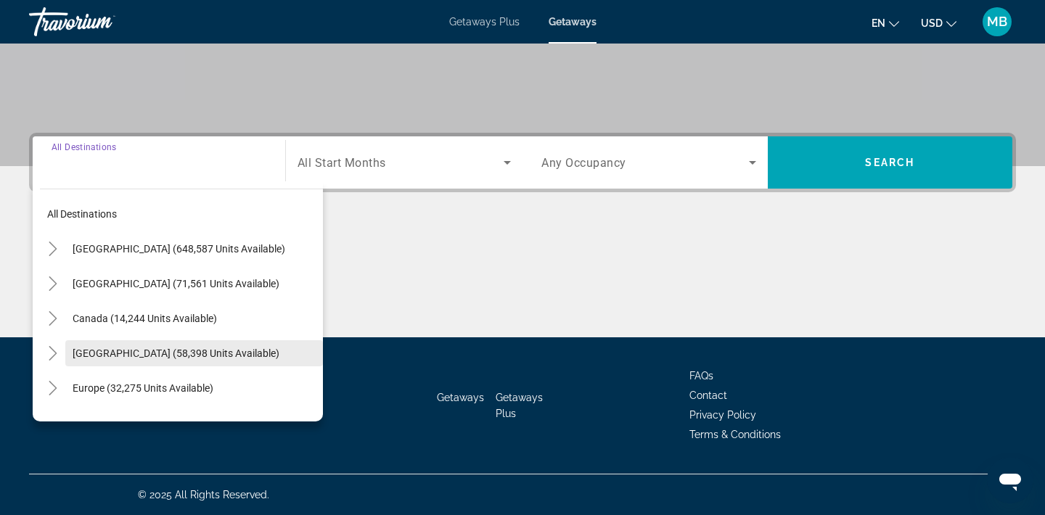
click at [166, 345] on span "Search widget" at bounding box center [194, 353] width 258 height 35
type input "**********"
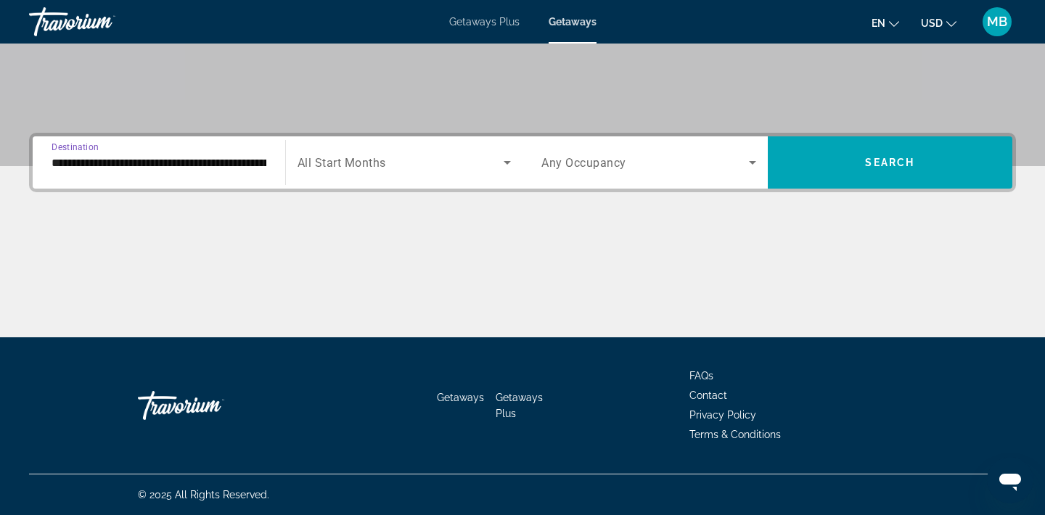
click at [425, 175] on div "Search widget" at bounding box center [405, 162] width 214 height 41
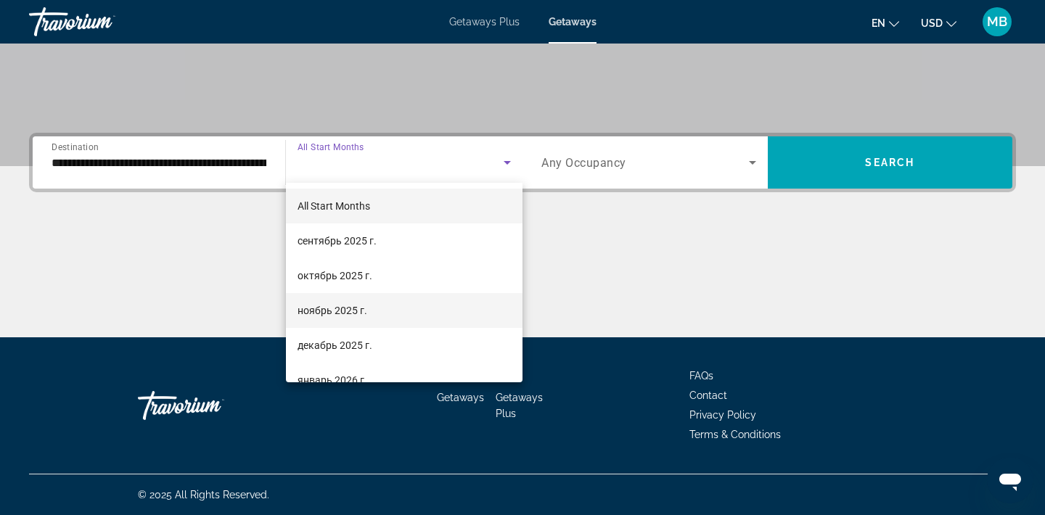
click at [371, 307] on mat-option "ноябрь 2025 г." at bounding box center [404, 310] width 237 height 35
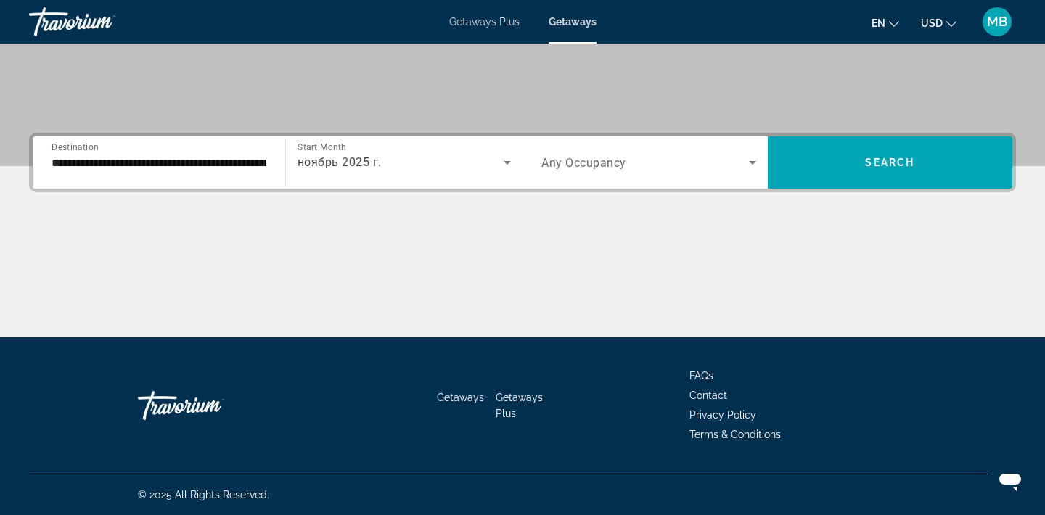
click at [594, 167] on span "Any Occupancy" at bounding box center [583, 163] width 85 height 14
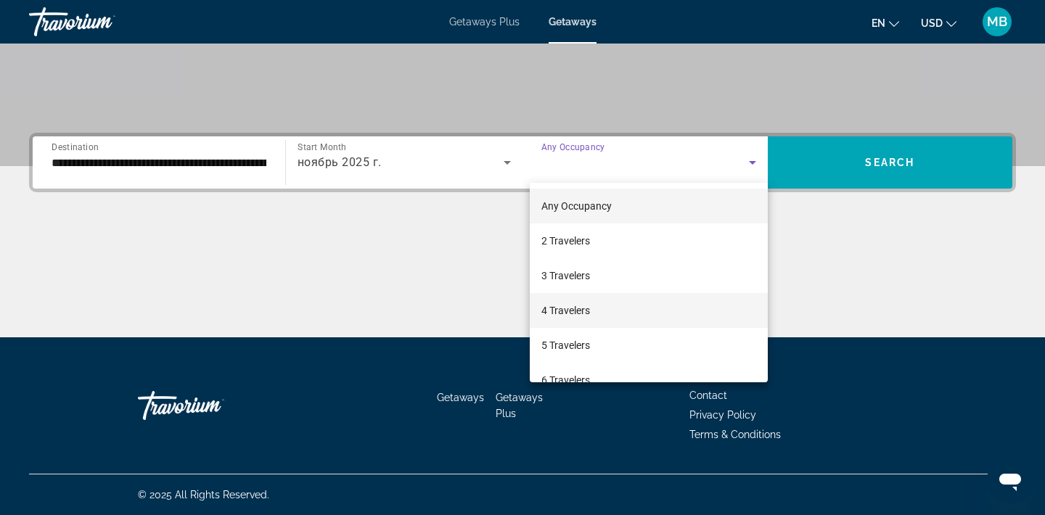
click at [580, 306] on span "4 Travelers" at bounding box center [565, 310] width 49 height 17
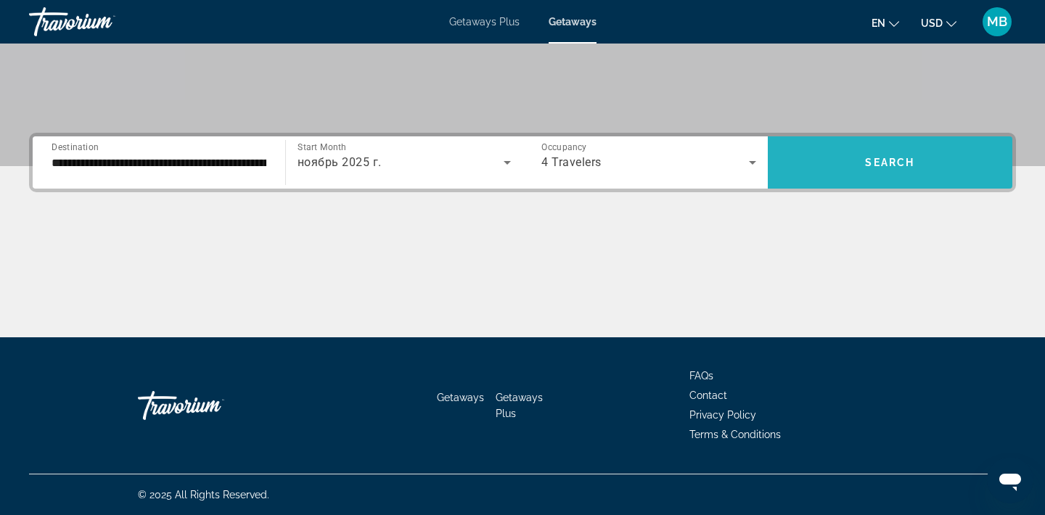
click at [868, 158] on span "Search" at bounding box center [889, 163] width 49 height 12
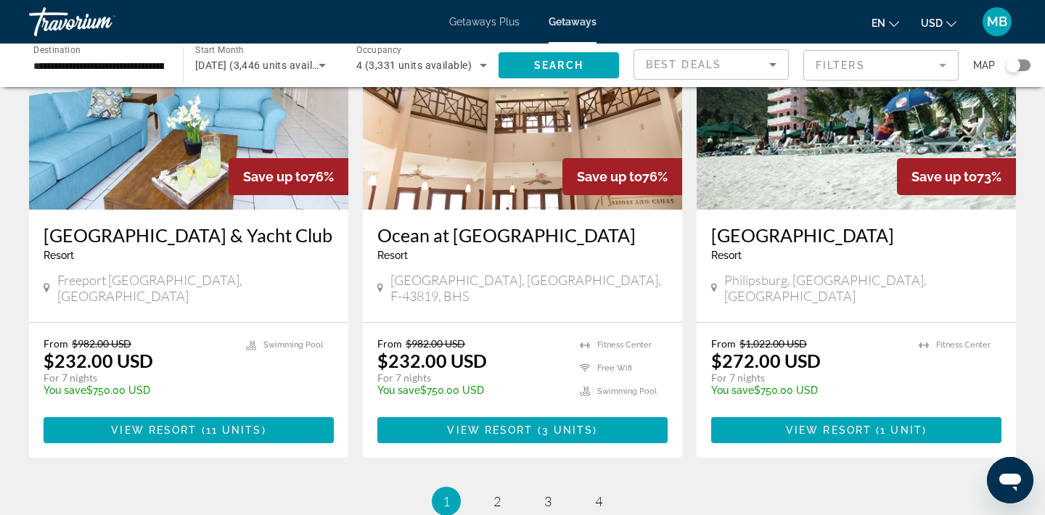
scroll to position [1719, 0]
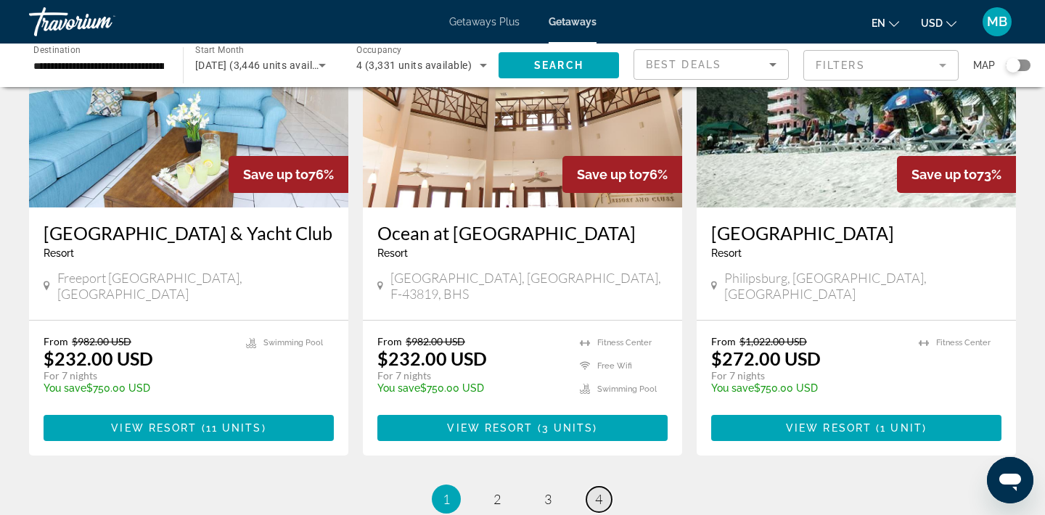
click at [597, 491] on span "4" at bounding box center [598, 499] width 7 height 16
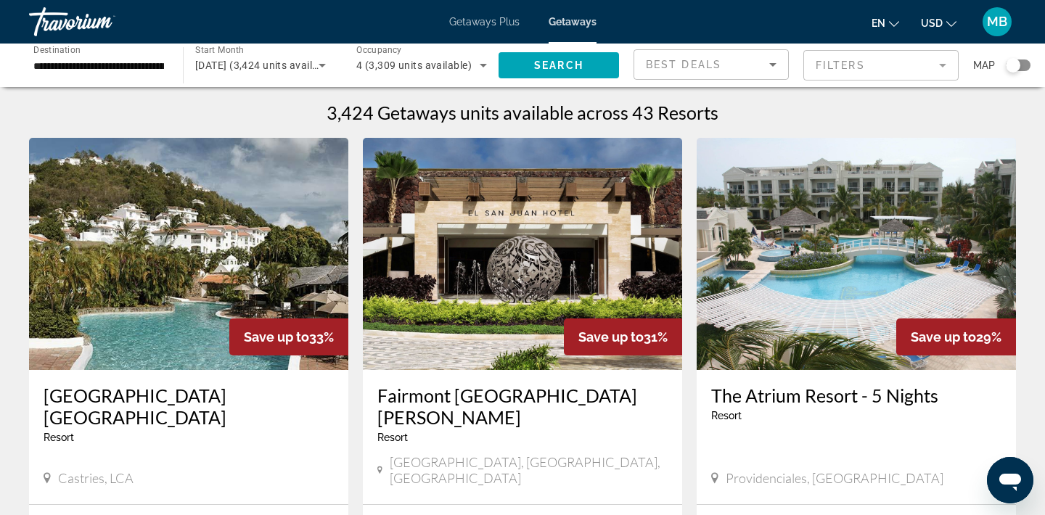
click at [491, 25] on span "Getaways Plus" at bounding box center [484, 22] width 70 height 12
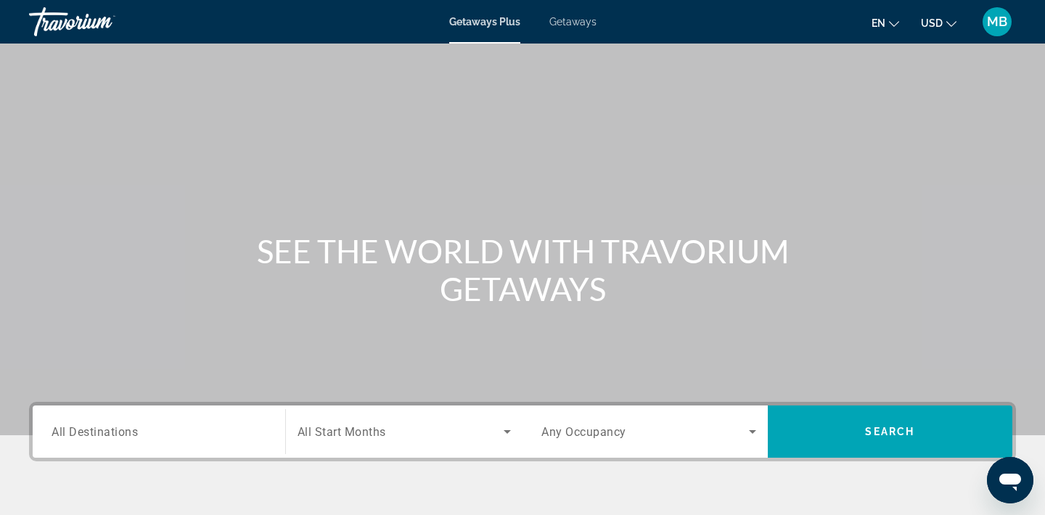
click at [165, 428] on input "Destination All Destinations" at bounding box center [159, 432] width 215 height 17
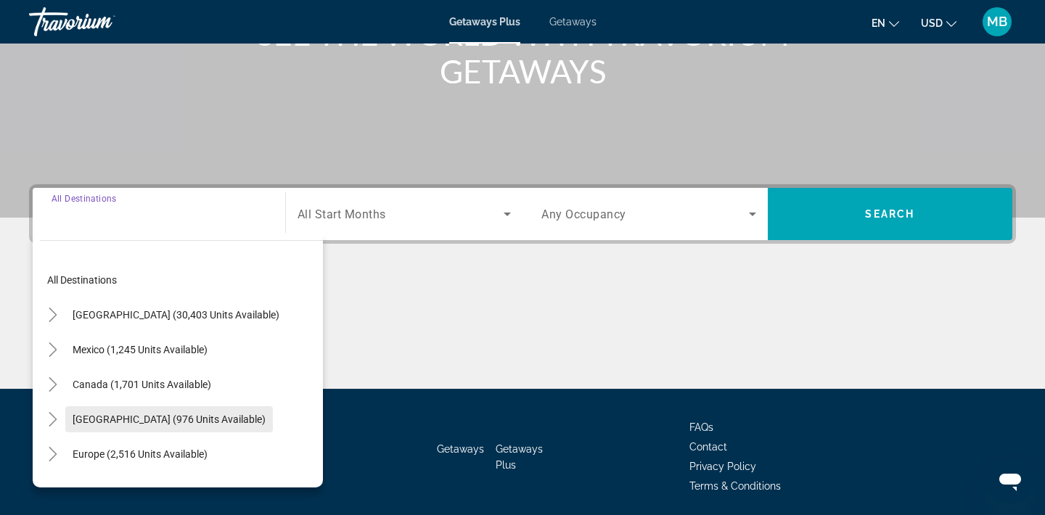
scroll to position [217, 0]
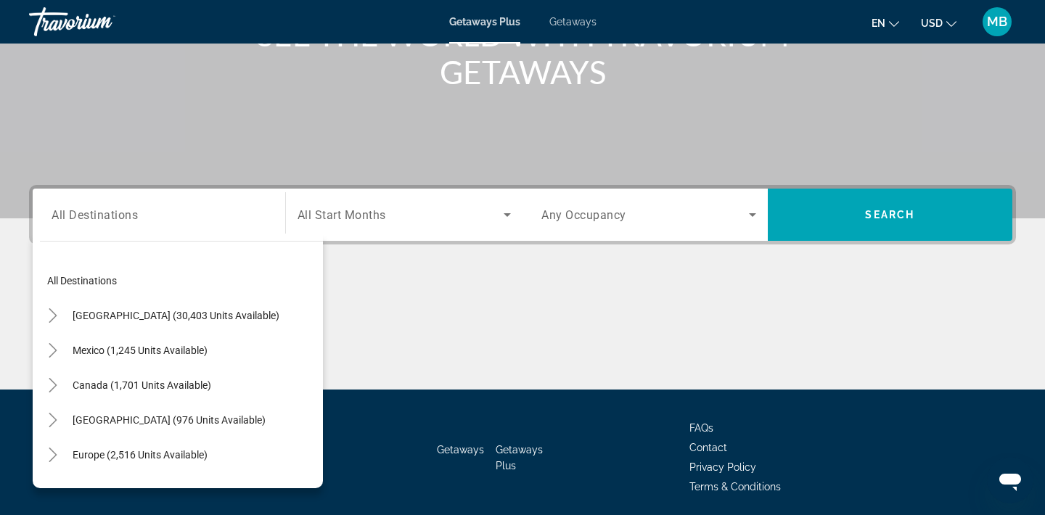
click at [581, 24] on span "Getaways" at bounding box center [572, 22] width 47 height 12
